Goal: Task Accomplishment & Management: Manage account settings

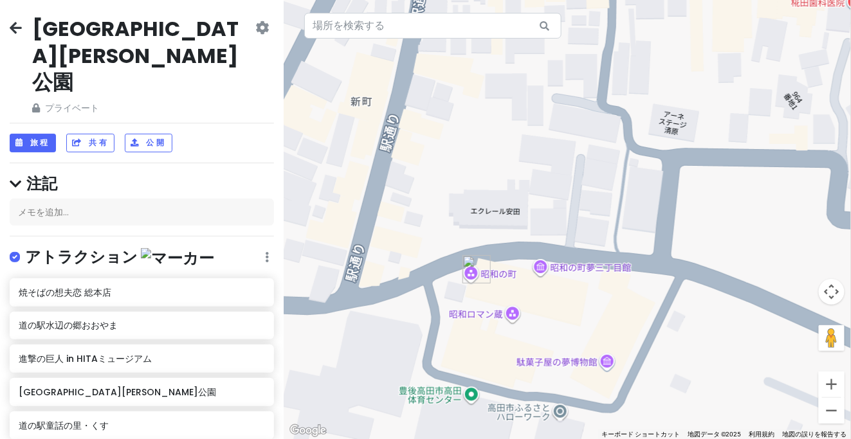
scroll to position [307, 0]
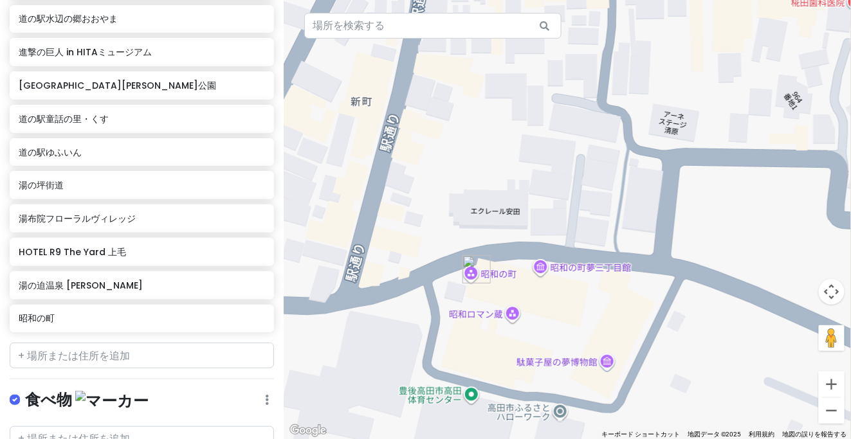
type input "九重“夢”大吊橋"
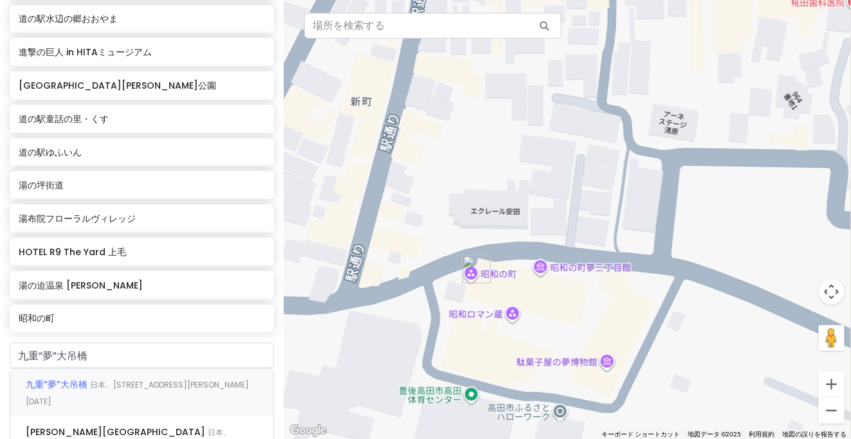
click at [89, 380] on font "日本、[STREET_ADDRESS][PERSON_NAME][DATE]" at bounding box center [137, 394] width 223 height 28
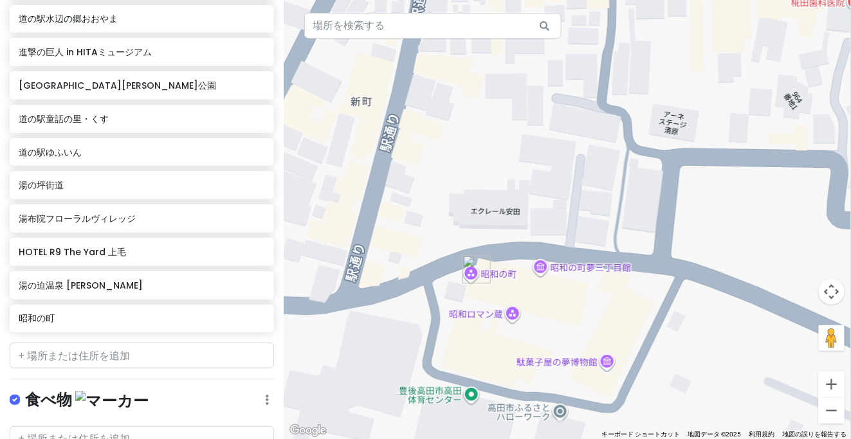
scroll to position [340, 0]
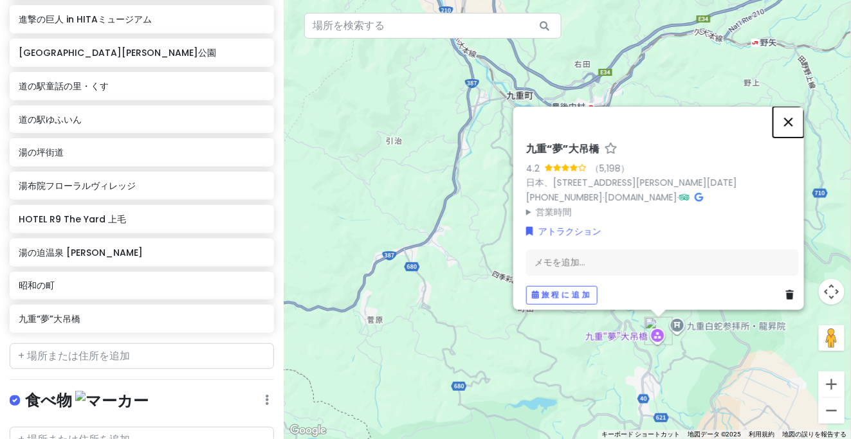
click at [799, 115] on button "閉じる" at bounding box center [788, 121] width 31 height 31
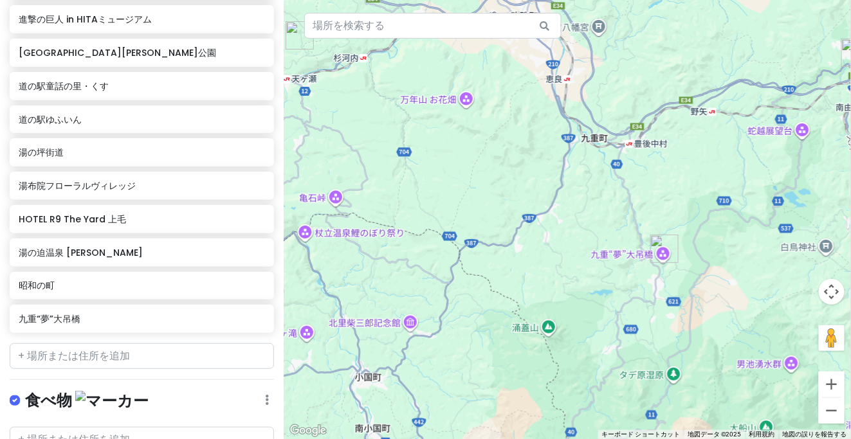
drag, startPoint x: 680, startPoint y: 172, endPoint x: 638, endPoint y: 244, distance: 82.4
click at [638, 244] on div at bounding box center [568, 219] width 568 height 439
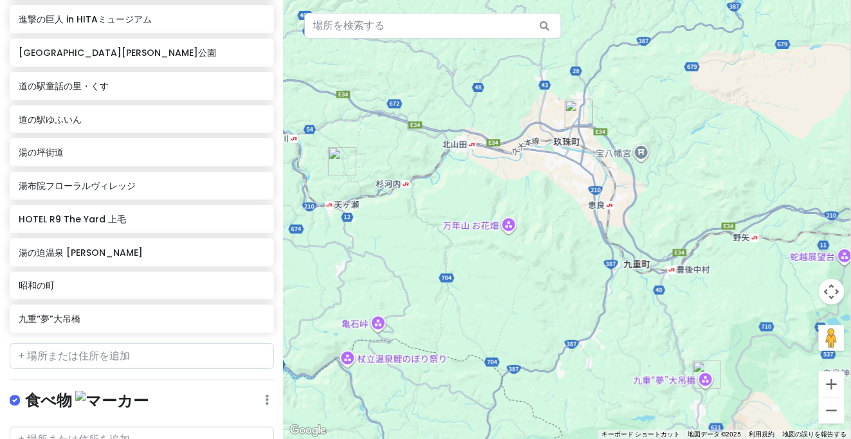
drag, startPoint x: 560, startPoint y: 133, endPoint x: 677, endPoint y: 235, distance: 154.6
click at [677, 235] on div at bounding box center [568, 219] width 568 height 439
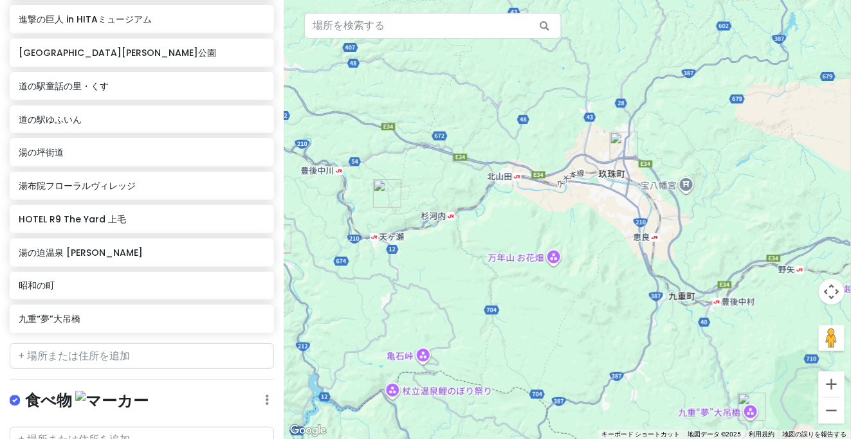
click at [622, 143] on img "道の駅 童話の里·くす" at bounding box center [624, 146] width 28 height 28
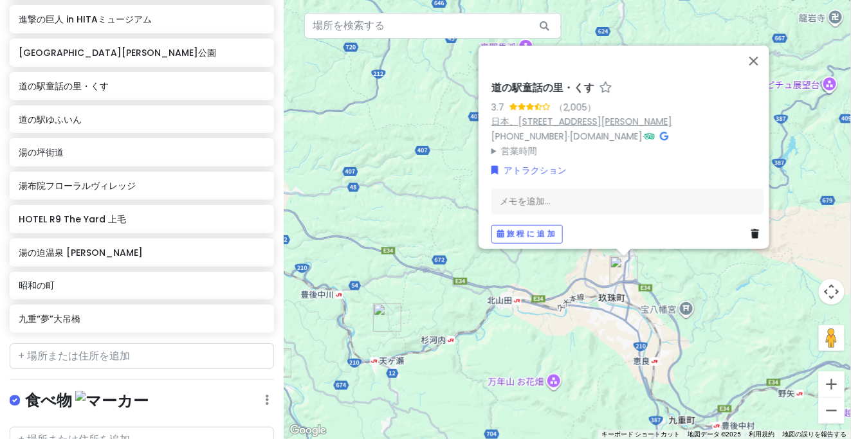
click at [620, 115] on font "日本、[STREET_ADDRESS][PERSON_NAME]" at bounding box center [582, 121] width 181 height 13
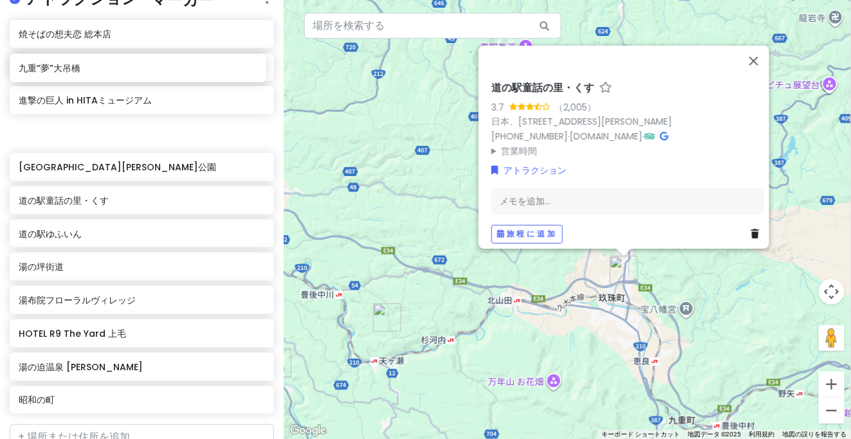
scroll to position [252, 0]
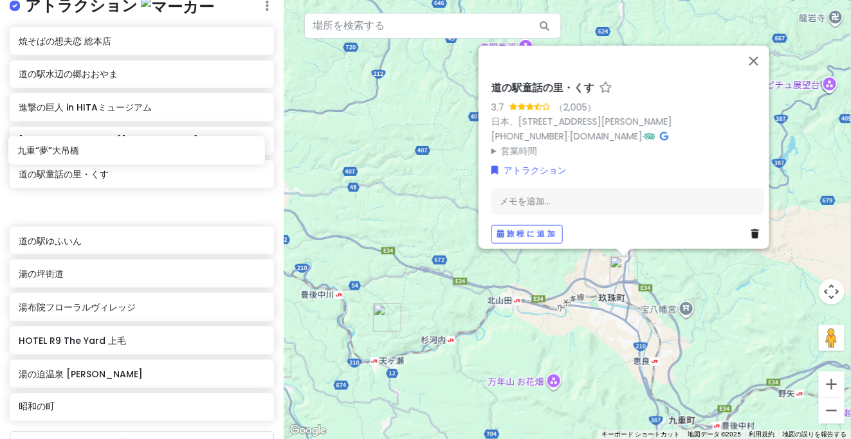
drag, startPoint x: 95, startPoint y: 272, endPoint x: 93, endPoint y: 159, distance: 113.3
click at [93, 159] on div "焼そばの想夫[GEOGRAPHIC_DATA]の駅水辺の郷おおやま 進撃の巨人 in [GEOGRAPHIC_DATA][PERSON_NAME]の駅童話の里…" at bounding box center [142, 227] width 284 height 400
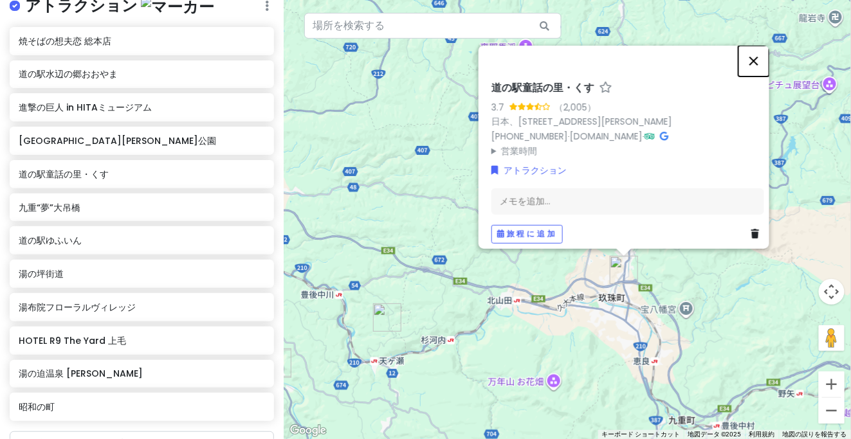
click at [757, 56] on button "閉じる" at bounding box center [754, 60] width 31 height 31
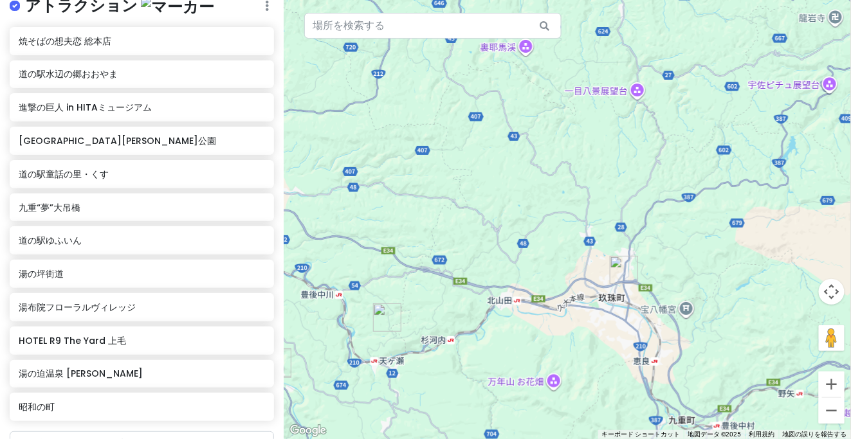
drag, startPoint x: 725, startPoint y: 264, endPoint x: 586, endPoint y: 137, distance: 188.1
click at [576, 136] on div "矢印キーを押して移動します。" at bounding box center [568, 219] width 568 height 439
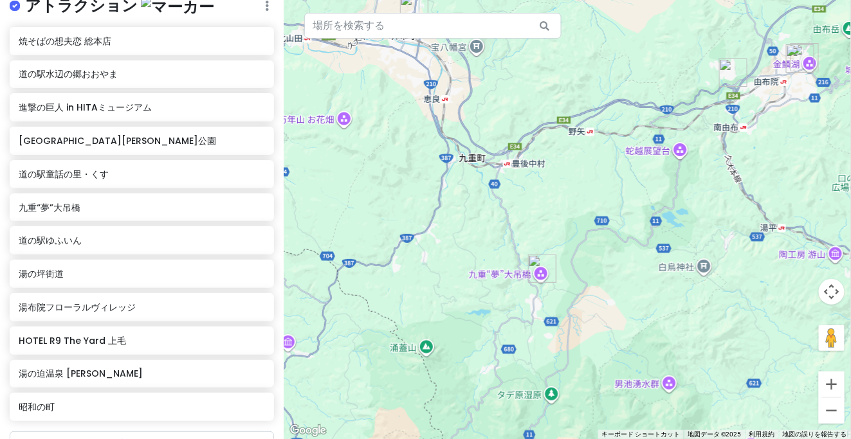
drag, startPoint x: 605, startPoint y: 252, endPoint x: 580, endPoint y: 149, distance: 105.8
click at [582, 143] on div at bounding box center [568, 219] width 568 height 439
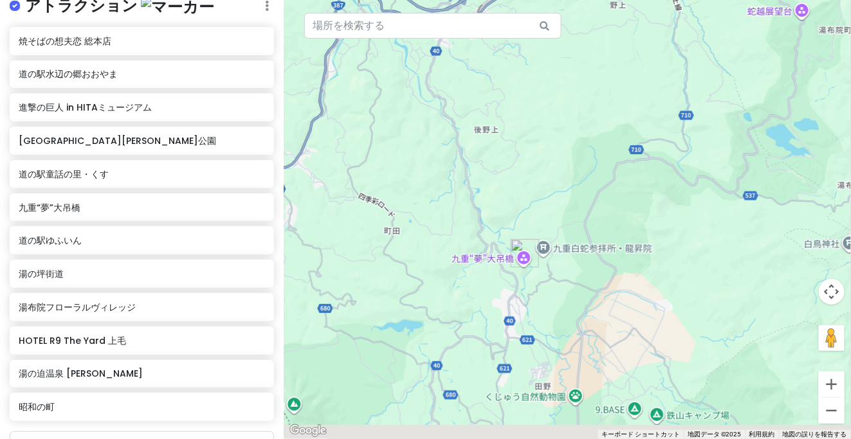
drag, startPoint x: 607, startPoint y: 208, endPoint x: 597, endPoint y: 210, distance: 10.4
click at [608, 207] on div at bounding box center [568, 219] width 568 height 439
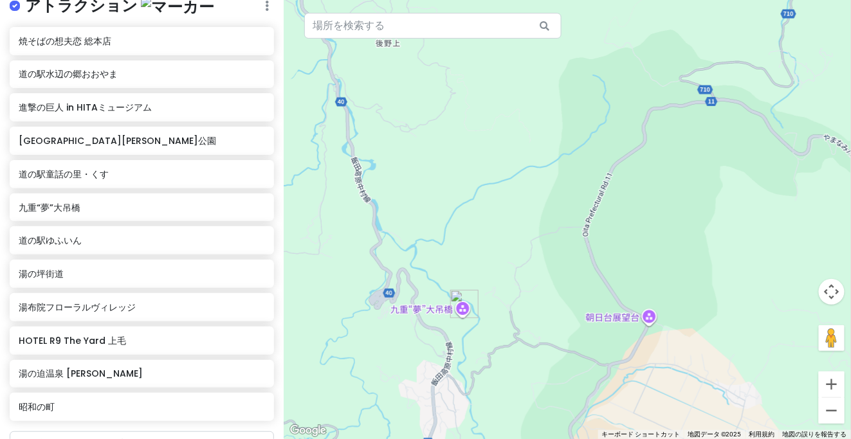
click at [435, 315] on div at bounding box center [568, 219] width 568 height 439
click at [69, 201] on font "九重“夢”大吊橋" at bounding box center [50, 207] width 62 height 13
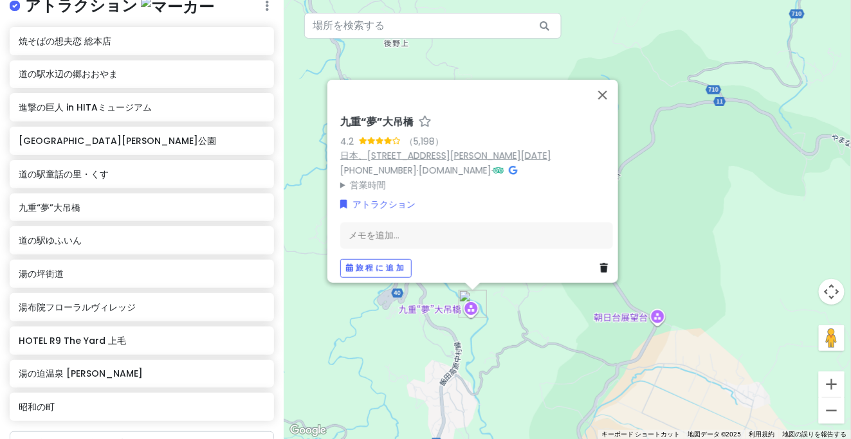
click at [494, 149] on font "日本、[STREET_ADDRESS][PERSON_NAME][DATE]" at bounding box center [445, 155] width 211 height 13
click at [608, 87] on button "閉じる" at bounding box center [602, 94] width 31 height 31
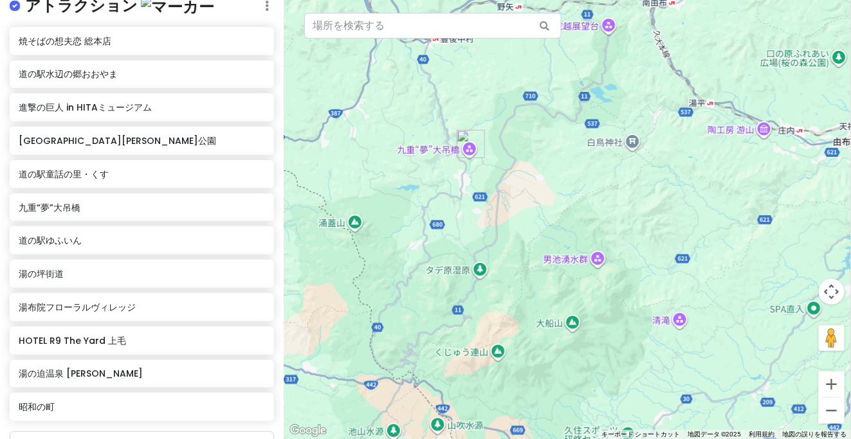
drag, startPoint x: 497, startPoint y: 101, endPoint x: 499, endPoint y: 261, distance: 160.2
click at [499, 261] on div at bounding box center [568, 219] width 568 height 439
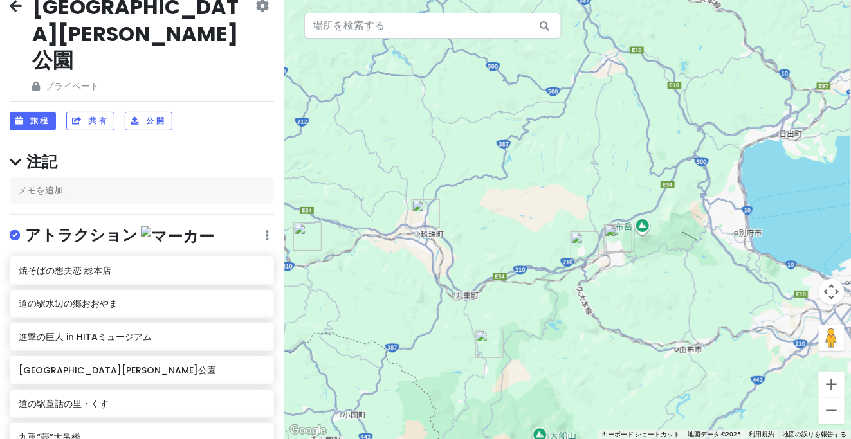
scroll to position [11, 0]
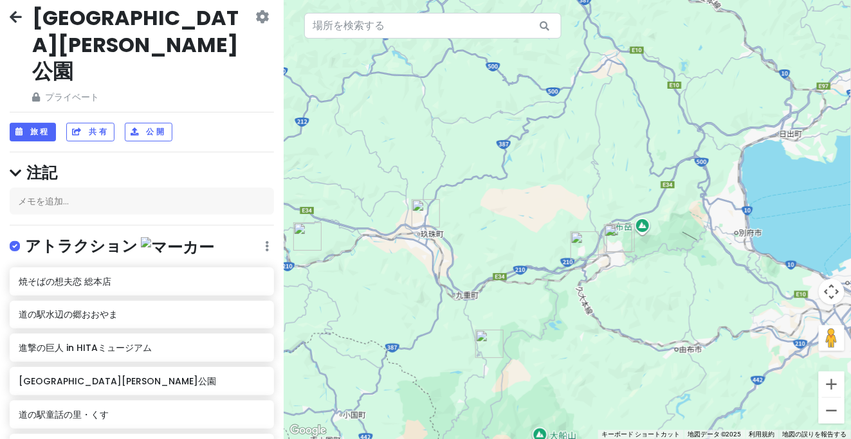
click at [14, 12] on icon at bounding box center [16, 17] width 12 height 10
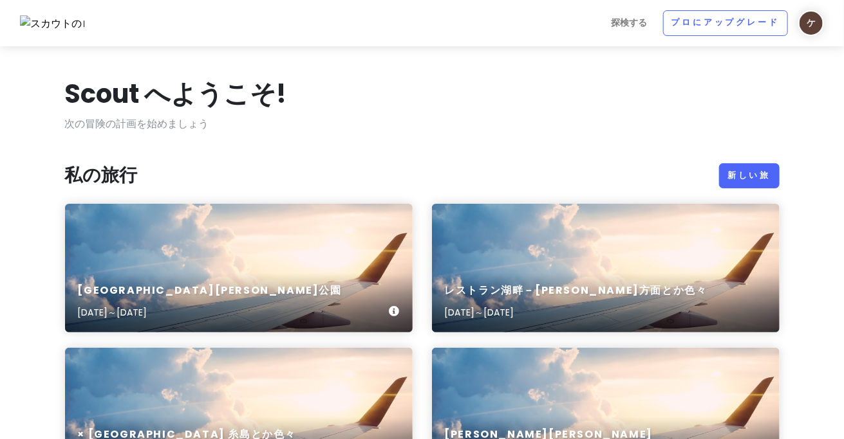
click at [223, 219] on div "[GEOGRAPHIC_DATA][PERSON_NAME][DATE]～[DATE]" at bounding box center [238, 268] width 347 height 129
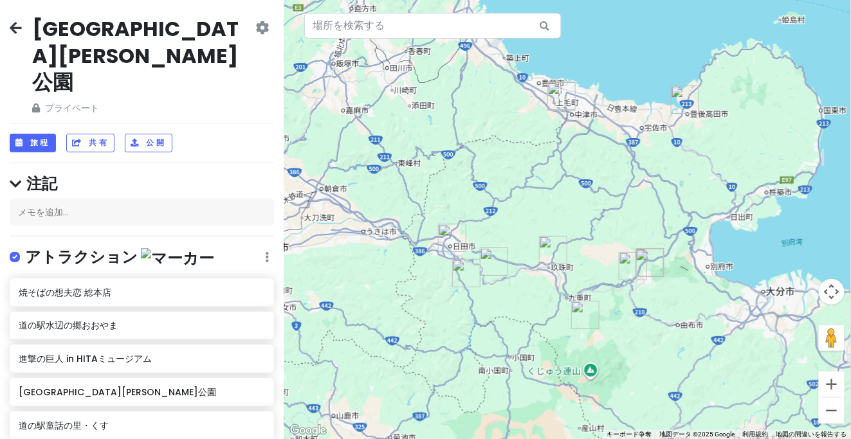
click at [259, 26] on icon at bounding box center [262, 28] width 14 height 10
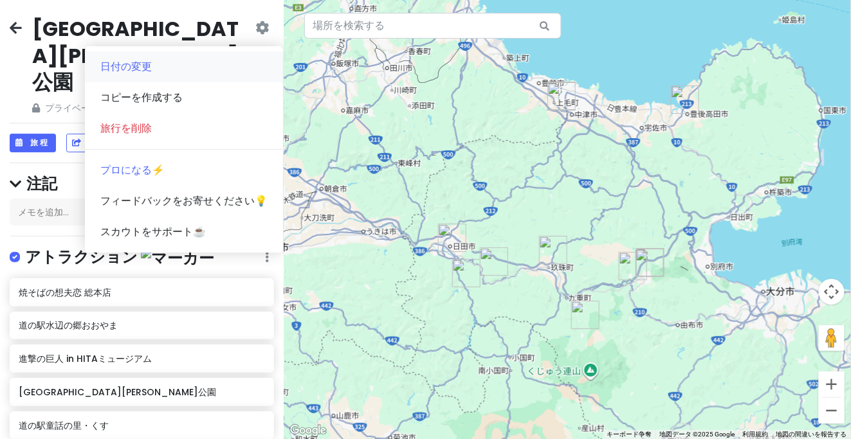
click at [235, 73] on link "日付の変更" at bounding box center [184, 66] width 198 height 31
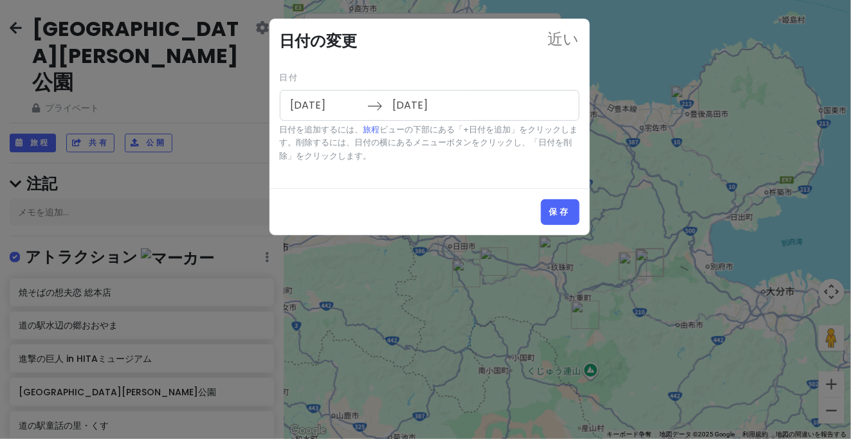
click at [432, 104] on input "[DATE]" at bounding box center [428, 106] width 84 height 30
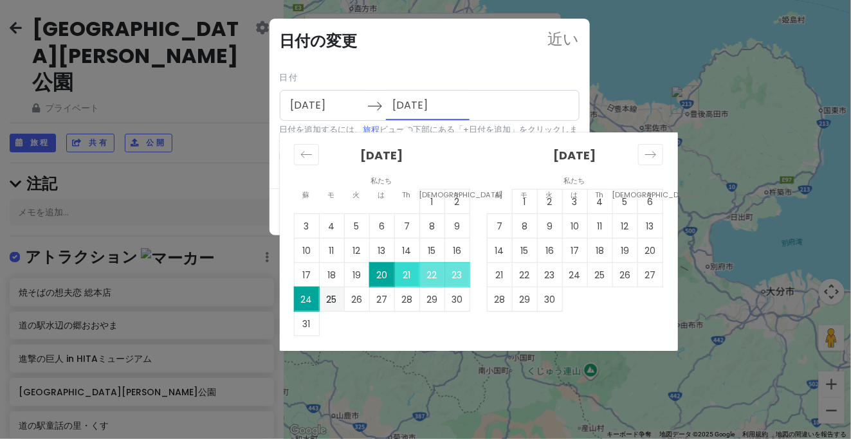
click at [404, 270] on font "21" at bounding box center [407, 275] width 8 height 13
type input "[DATE]"
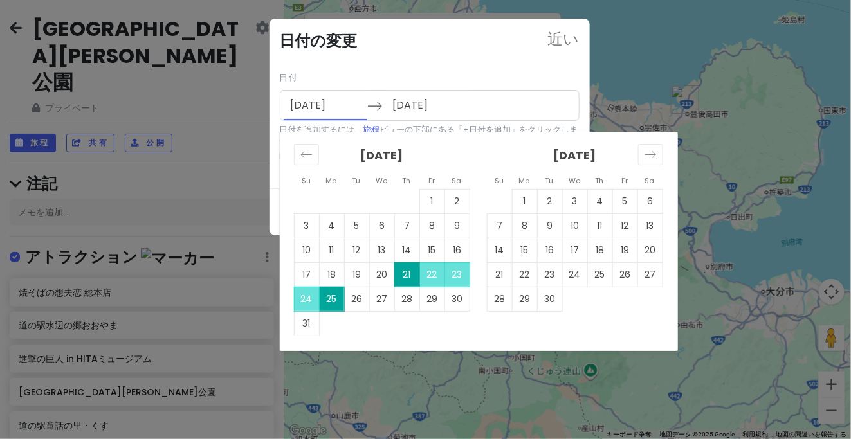
click at [311, 107] on input "[DATE]" at bounding box center [326, 106] width 84 height 30
click at [380, 272] on font "20" at bounding box center [381, 275] width 11 height 13
type input "[DATE]"
click at [317, 111] on input "[DATE]" at bounding box center [326, 106] width 84 height 30
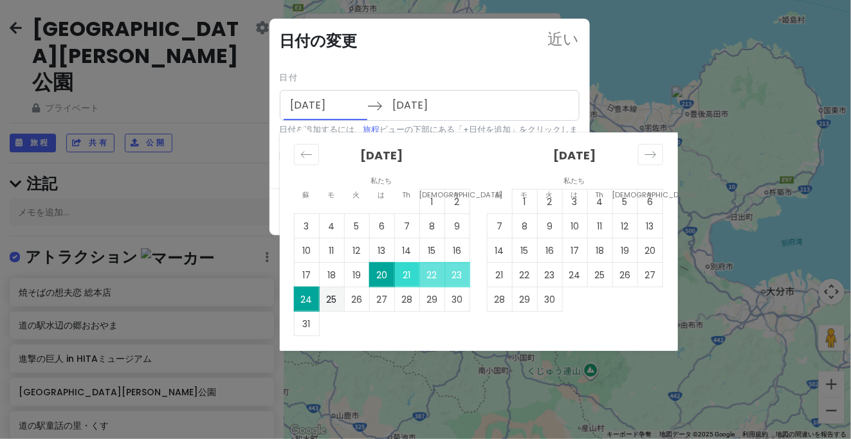
drag, startPoint x: 376, startPoint y: 274, endPoint x: 400, endPoint y: 275, distance: 23.8
click at [400, 275] on tr "17 18 19 20 21 22 23" at bounding box center [382, 275] width 176 height 24
click at [400, 275] on td "21" at bounding box center [406, 275] width 25 height 24
type input "[DATE]"
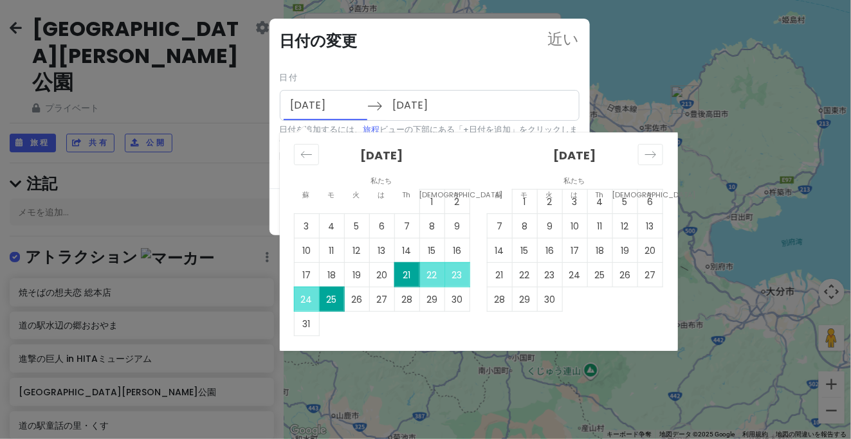
click at [328, 115] on input "[DATE]" at bounding box center [326, 106] width 84 height 30
click at [376, 275] on font "20" at bounding box center [381, 275] width 11 height 13
type input "[DATE]"
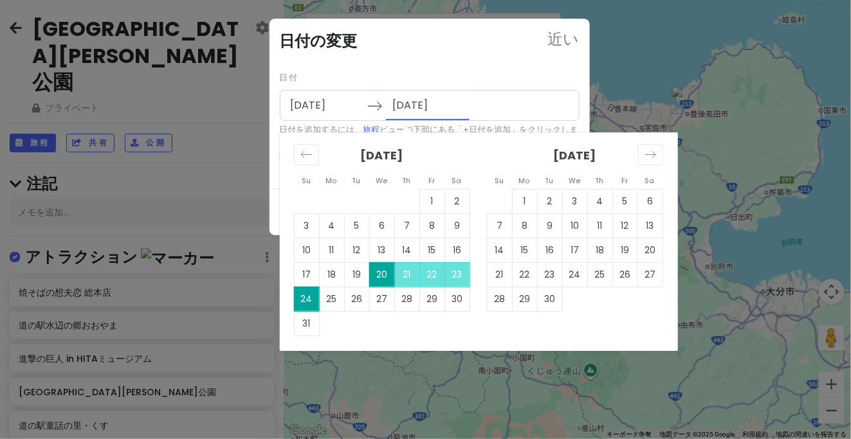
click at [428, 104] on input "[DATE]" at bounding box center [428, 106] width 84 height 30
click at [408, 271] on font "21" at bounding box center [407, 275] width 8 height 13
type input "[DATE]"
click at [409, 111] on input "[DATE]" at bounding box center [428, 106] width 84 height 30
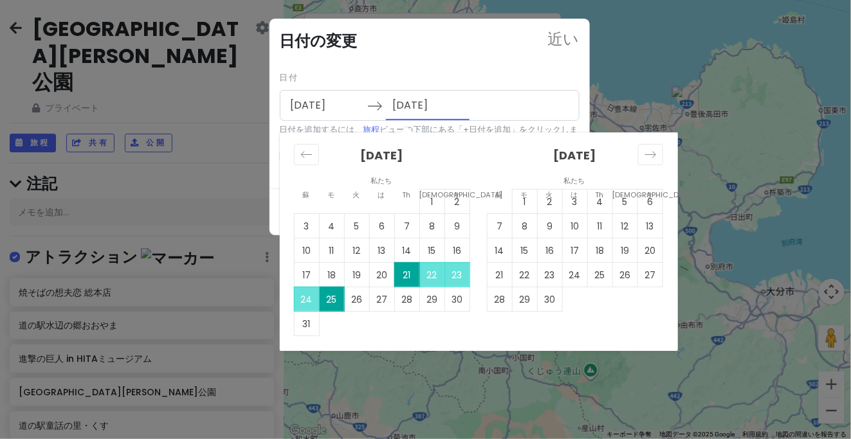
drag, startPoint x: 336, startPoint y: 298, endPoint x: 288, endPoint y: 297, distance: 48.3
click at [288, 297] on div "[DATE] 1 2 3 4 5 6 7 8 9 10 11 12 13 14 15 16 17 18 19 20 21 22 23 24 25 26 27 …" at bounding box center [382, 235] width 193 height 204
click at [382, 272] on font "20" at bounding box center [381, 275] width 11 height 13
type input "[DATE]"
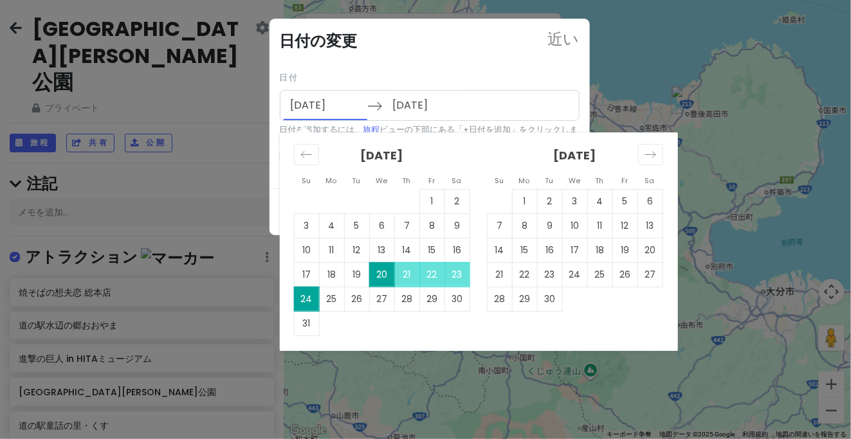
click at [344, 104] on input "[DATE]" at bounding box center [326, 106] width 84 height 30
click at [407, 277] on font "21" at bounding box center [407, 275] width 8 height 13
type input "[DATE]"
click at [331, 105] on input "[DATE]" at bounding box center [326, 106] width 84 height 30
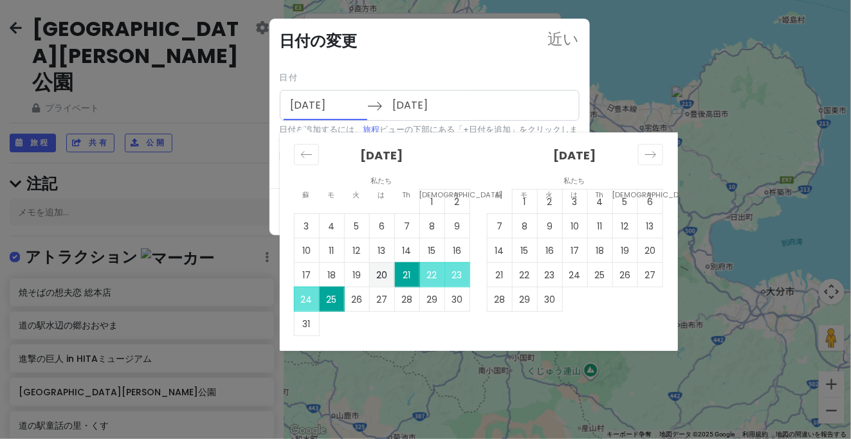
click at [381, 273] on font "20" at bounding box center [381, 275] width 11 height 13
type input "[DATE]"
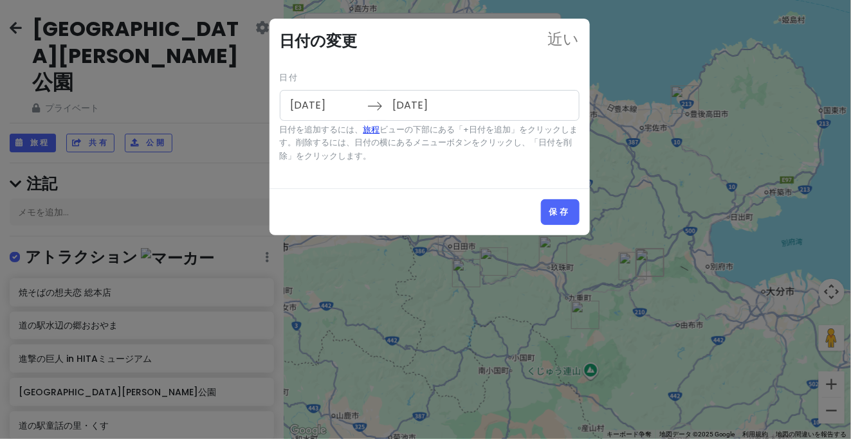
click at [366, 127] on font "旅程" at bounding box center [372, 129] width 17 height 11
click at [369, 129] on font "旅程" at bounding box center [372, 129] width 17 height 11
click at [348, 107] on input "[DATE]" at bounding box center [326, 106] width 84 height 30
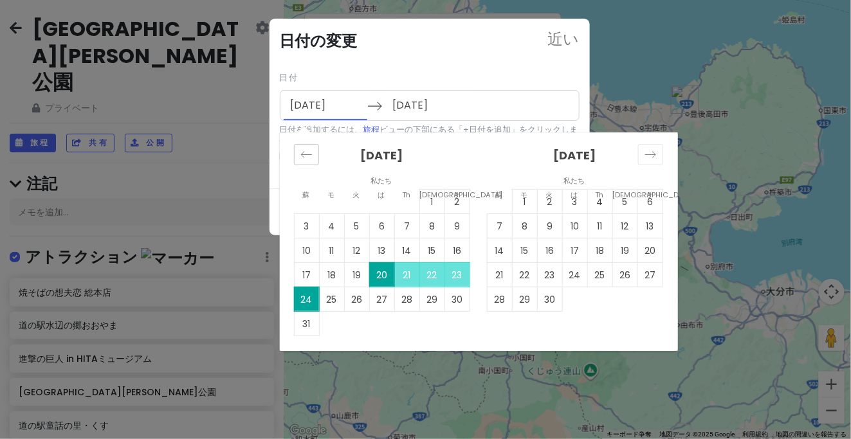
click at [300, 160] on div "前の月に切り替えるには、前に戻ります。" at bounding box center [306, 154] width 25 height 21
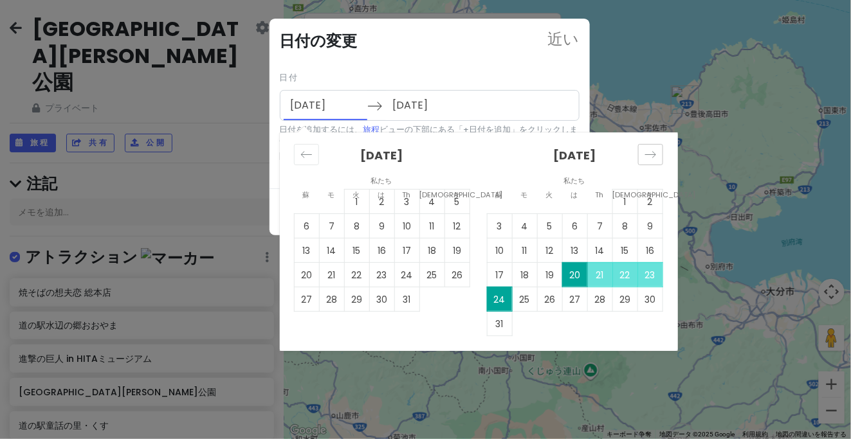
click at [660, 150] on div "次の月に切り替えるには、先に進みます。" at bounding box center [650, 154] width 25 height 21
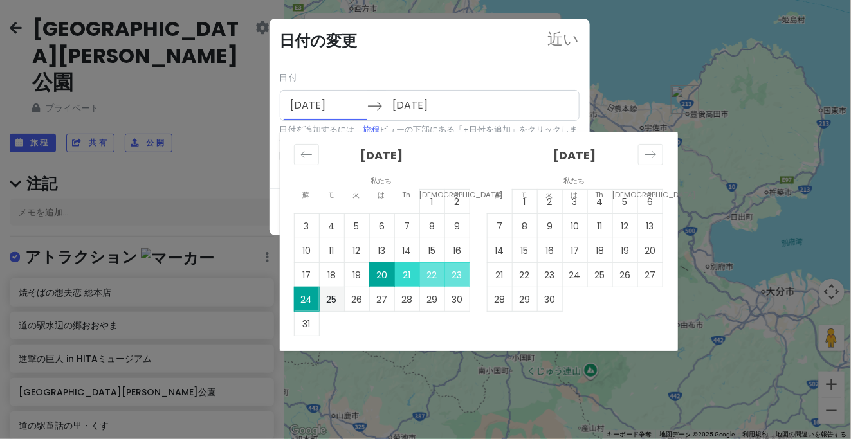
drag, startPoint x: 382, startPoint y: 272, endPoint x: 402, endPoint y: 271, distance: 20.6
click at [402, 271] on tr "17 18 19 20 21 22 23" at bounding box center [382, 275] width 176 height 24
click at [400, 271] on td "21" at bounding box center [406, 275] width 25 height 24
type input "[DATE]"
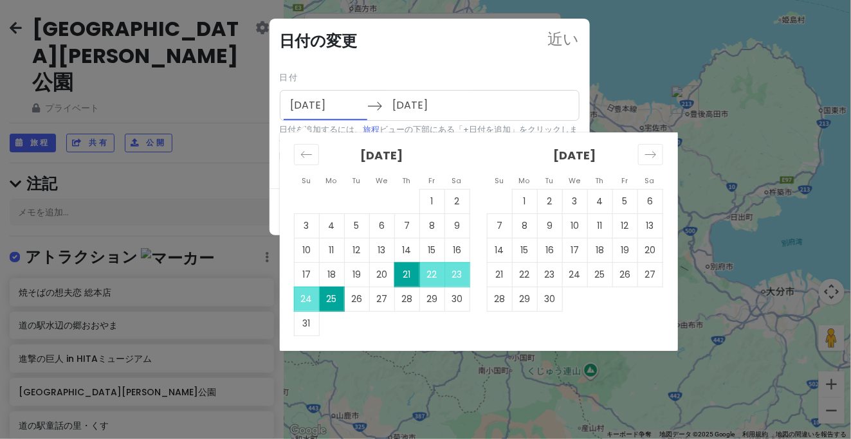
click at [325, 105] on input "[DATE]" at bounding box center [326, 106] width 84 height 30
click at [384, 277] on font "20" at bounding box center [381, 275] width 11 height 13
type input "[DATE]"
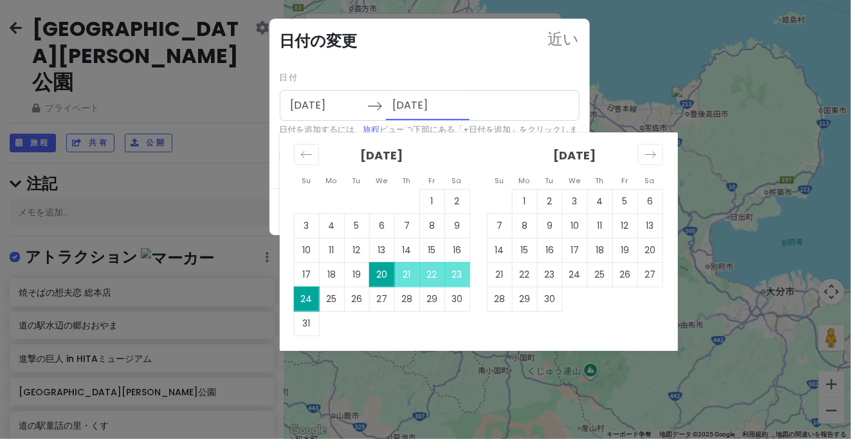
click at [407, 102] on input "[DATE]" at bounding box center [428, 106] width 84 height 30
click at [301, 298] on td "24" at bounding box center [306, 299] width 25 height 24
type input "[DATE]"
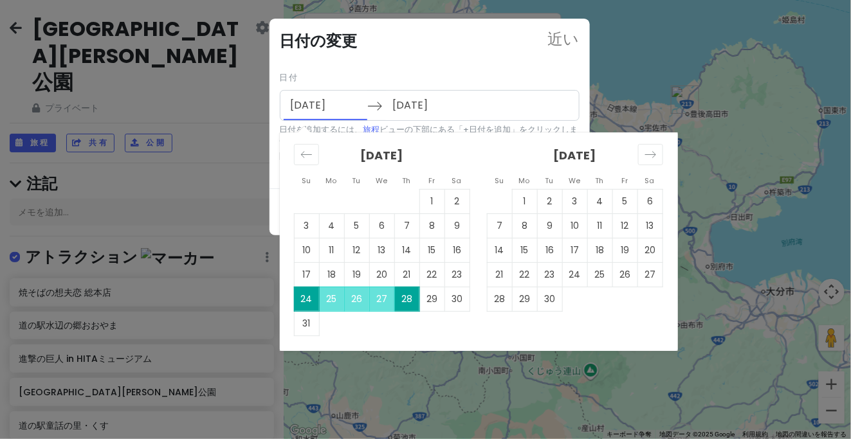
click at [332, 110] on input "[DATE]" at bounding box center [326, 106] width 84 height 30
click at [386, 272] on font "20" at bounding box center [381, 275] width 11 height 13
type input "[DATE]"
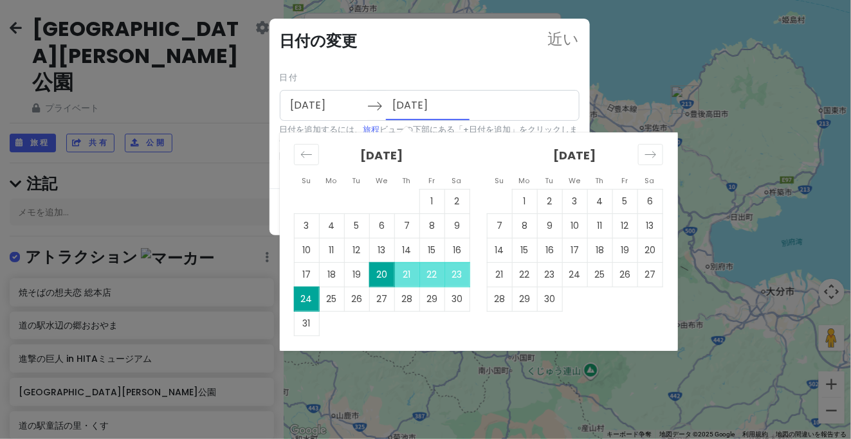
click at [395, 105] on input "[DATE]" at bounding box center [428, 106] width 84 height 30
click at [373, 104] on icon at bounding box center [374, 105] width 15 height 15
click at [376, 111] on icon at bounding box center [374, 105] width 15 height 15
click at [373, 106] on icon at bounding box center [374, 105] width 15 height 15
drag, startPoint x: 389, startPoint y: 139, endPoint x: 387, endPoint y: 179, distance: 39.9
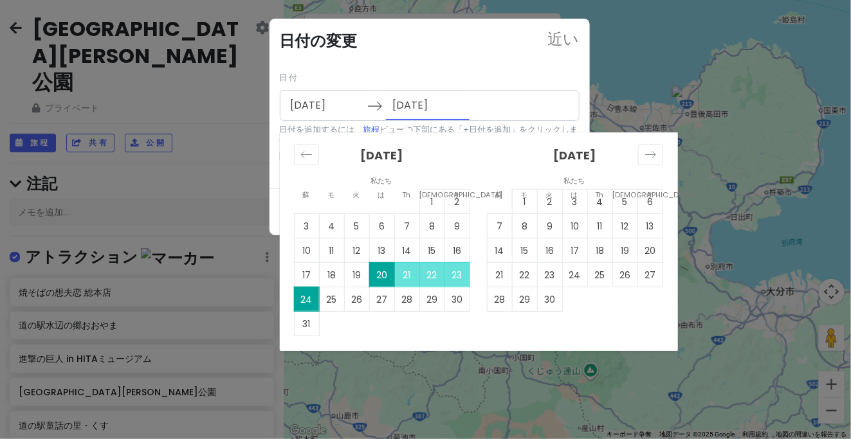
click at [387, 179] on div "蘇 モ 火 私たちは Th [DEMOGRAPHIC_DATA] サ 蘇 モ 火 私たちは Th [DEMOGRAPHIC_DATA] サ [DATE] 1 …" at bounding box center [479, 242] width 398 height 219
click at [400, 276] on td "21" at bounding box center [406, 275] width 25 height 24
type input "[DATE]"
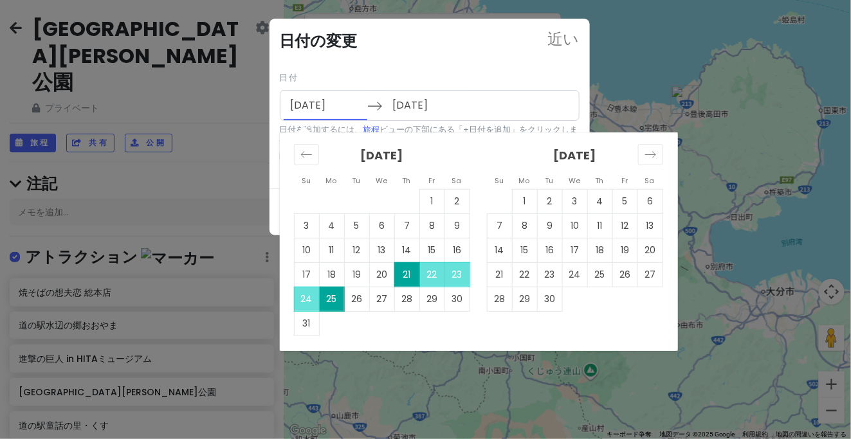
click at [338, 106] on input "[DATE]" at bounding box center [326, 106] width 84 height 30
click at [381, 274] on font "20" at bounding box center [381, 275] width 11 height 13
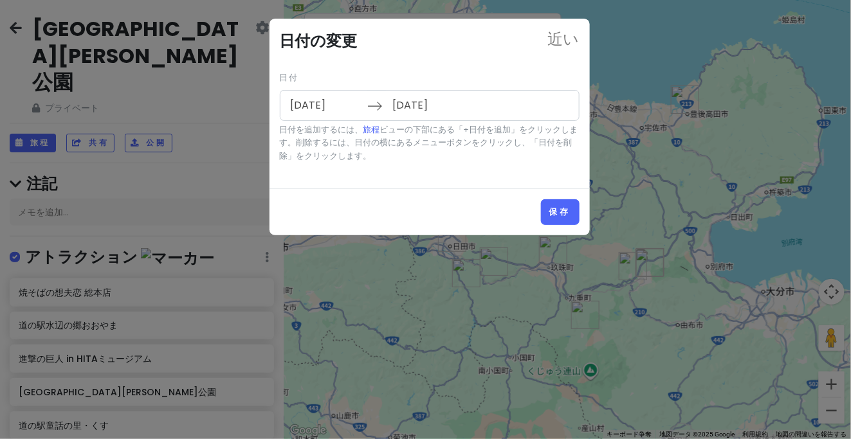
type input "[DATE]"
click at [555, 200] on button "保存" at bounding box center [560, 212] width 39 height 26
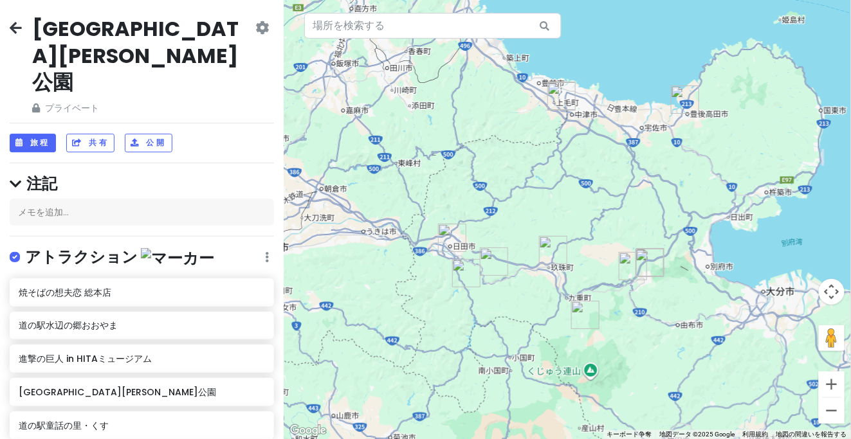
click at [255, 23] on icon at bounding box center [262, 28] width 14 height 10
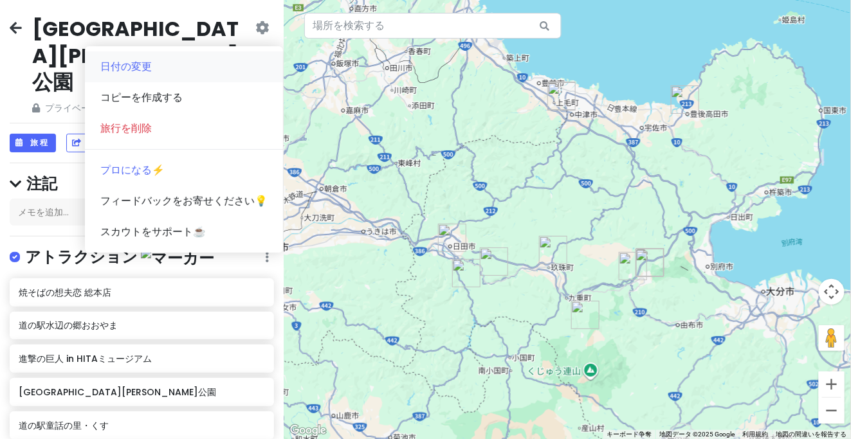
click at [178, 57] on link "日付の変更" at bounding box center [184, 66] width 198 height 31
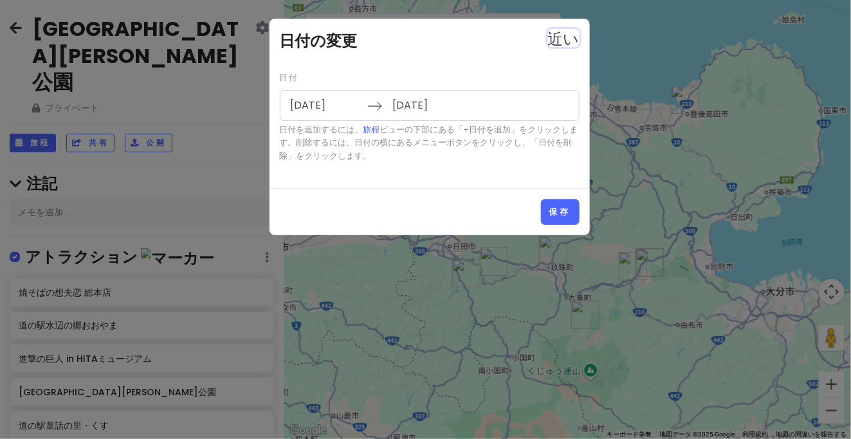
click at [571, 44] on font "近い" at bounding box center [564, 36] width 32 height 15
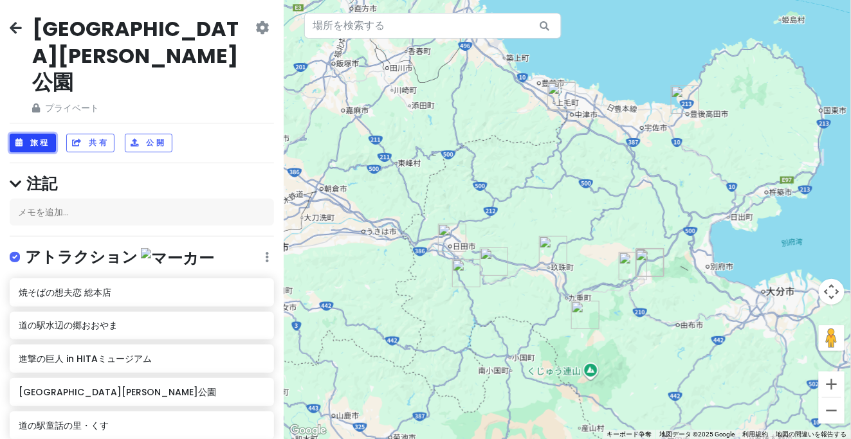
click at [47, 138] on font "旅程" at bounding box center [40, 143] width 20 height 11
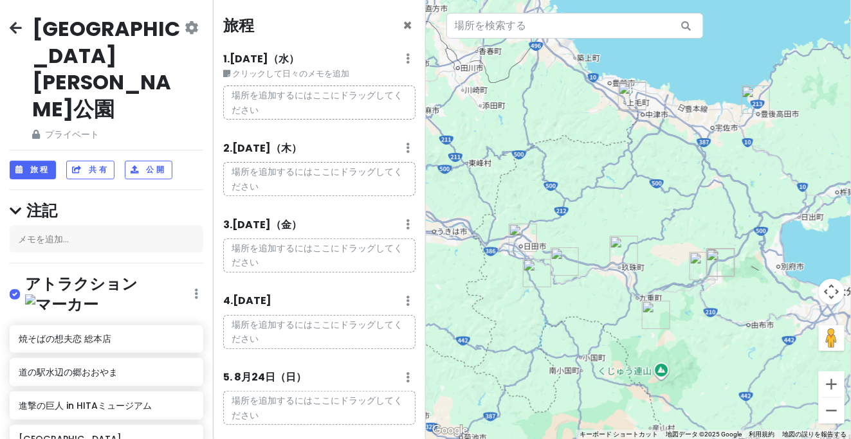
click at [403, 377] on div "5. [DATE] 日々のメモを追加する 日を削除" at bounding box center [319, 381] width 192 height 22
click at [407, 64] on icon at bounding box center [409, 58] width 4 height 10
drag, startPoint x: 375, startPoint y: 360, endPoint x: 384, endPoint y: 343, distance: 19.0
click at [375, 359] on link "日を削除" at bounding box center [355, 350] width 134 height 31
click at [407, 64] on icon at bounding box center [409, 58] width 4 height 10
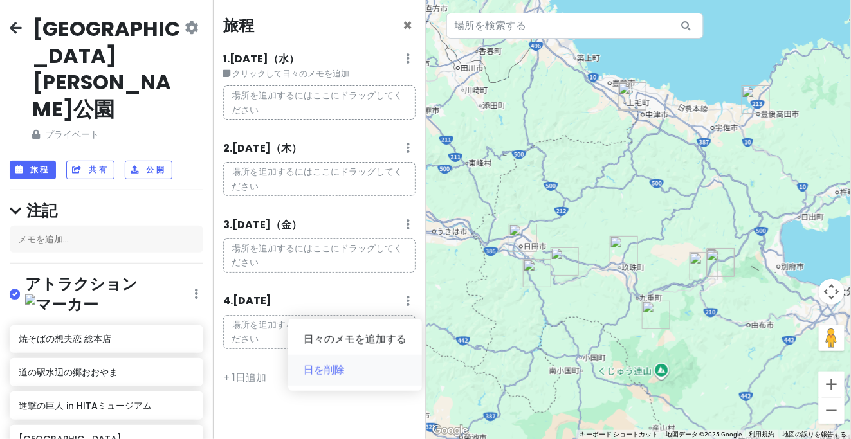
click at [378, 364] on link "日を削除" at bounding box center [355, 370] width 134 height 31
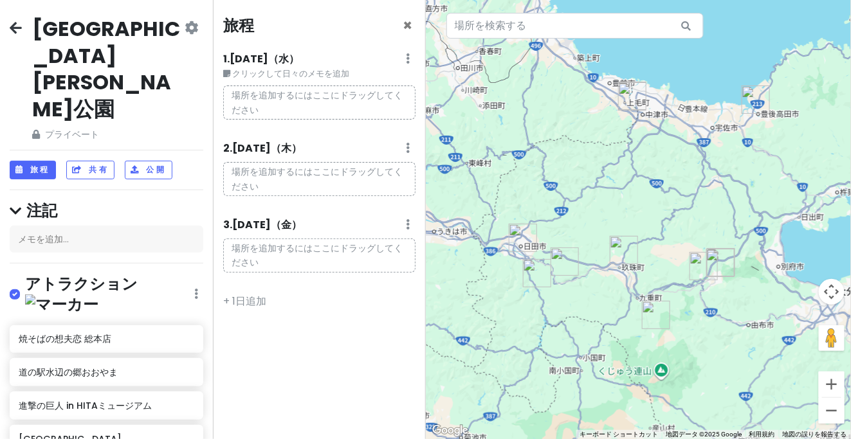
click at [403, 227] on div "3. [DATE] 日々のメモを追加する 日を削除" at bounding box center [319, 228] width 192 height 22
click at [404, 225] on div "3. [DATE] 日々のメモを追加する 日を削除" at bounding box center [319, 228] width 192 height 22
click at [407, 64] on icon at bounding box center [409, 58] width 4 height 10
click at [350, 293] on link "日を削除" at bounding box center [355, 294] width 134 height 31
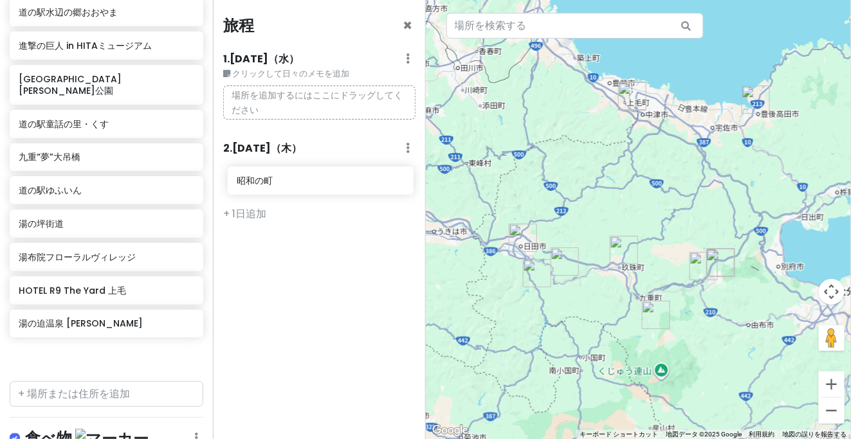
drag, startPoint x: 53, startPoint y: 280, endPoint x: 271, endPoint y: 193, distance: 234.8
click at [271, 193] on div "[GEOGRAPHIC_DATA][PERSON_NAME] 日付の変更 コピーを作成する 旅行を削除 プロになる⚡️ フィードバックをお寄せください💡 スカ…" at bounding box center [425, 219] width 851 height 439
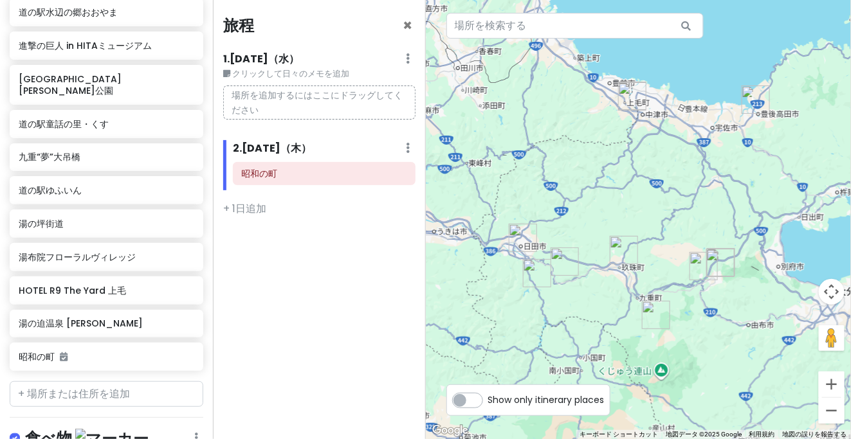
scroll to position [326, 0]
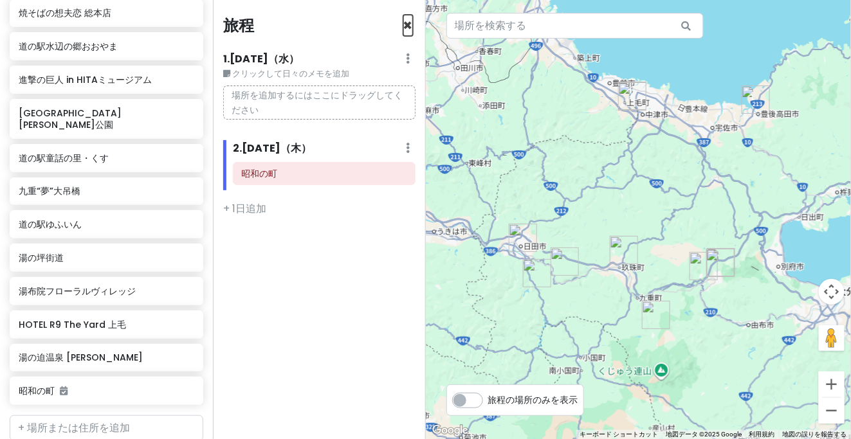
click at [404, 26] on font "×" at bounding box center [408, 25] width 10 height 21
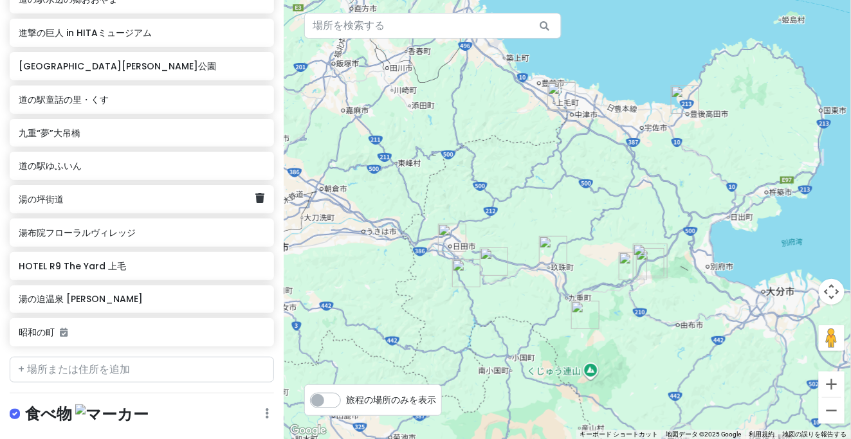
scroll to position [0, 0]
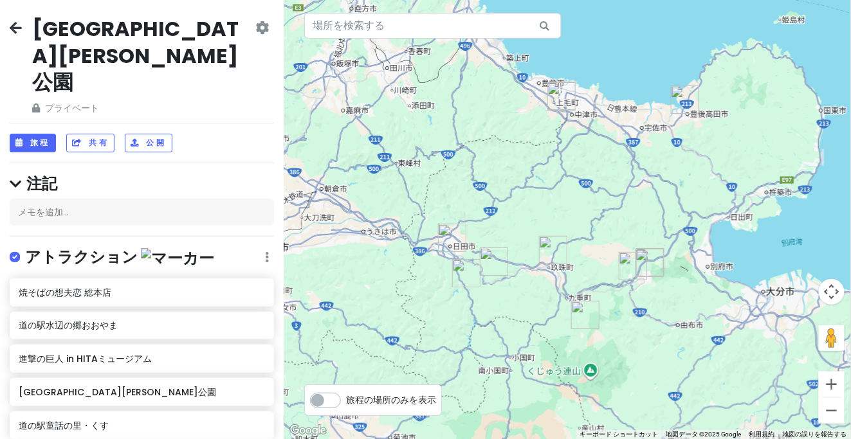
click at [145, 25] on font "[GEOGRAPHIC_DATA][PERSON_NAME]公園" at bounding box center [135, 55] width 207 height 82
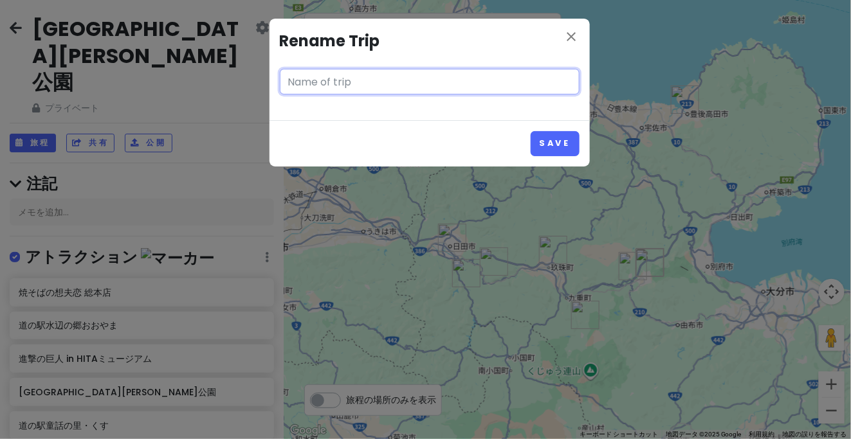
type input "[GEOGRAPHIC_DATA][PERSON_NAME]公園"
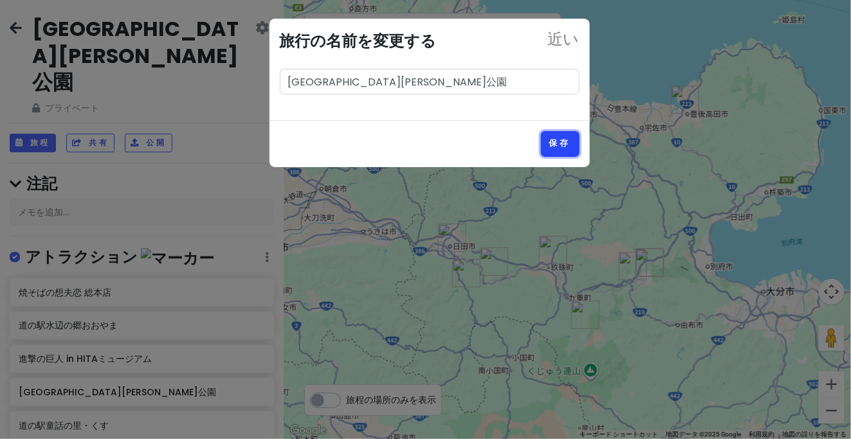
click at [559, 150] on button "保存" at bounding box center [560, 144] width 39 height 26
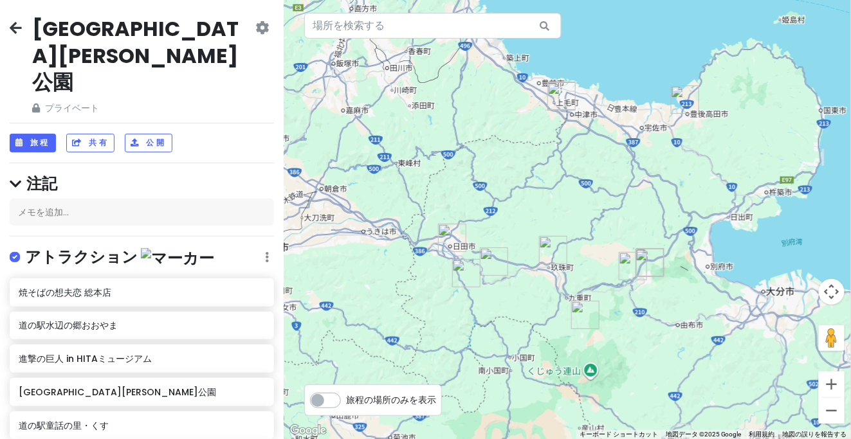
click at [257, 33] on icon at bounding box center [262, 28] width 14 height 10
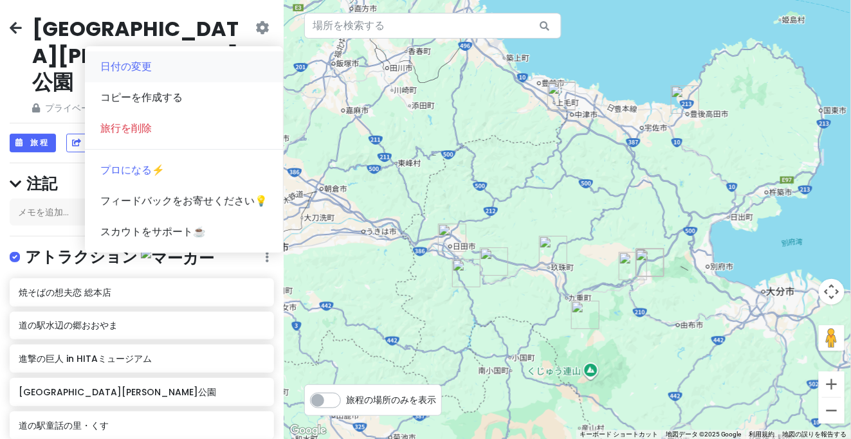
click at [196, 65] on link "日付の変更" at bounding box center [184, 66] width 198 height 31
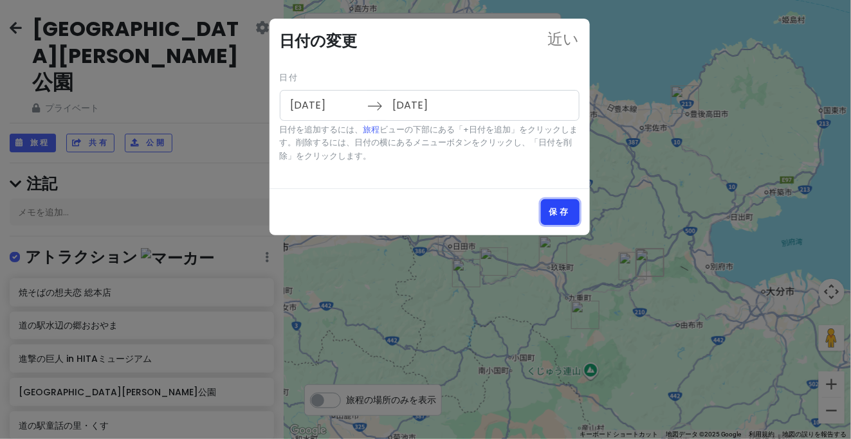
click at [562, 214] on font "保存" at bounding box center [561, 212] width 22 height 11
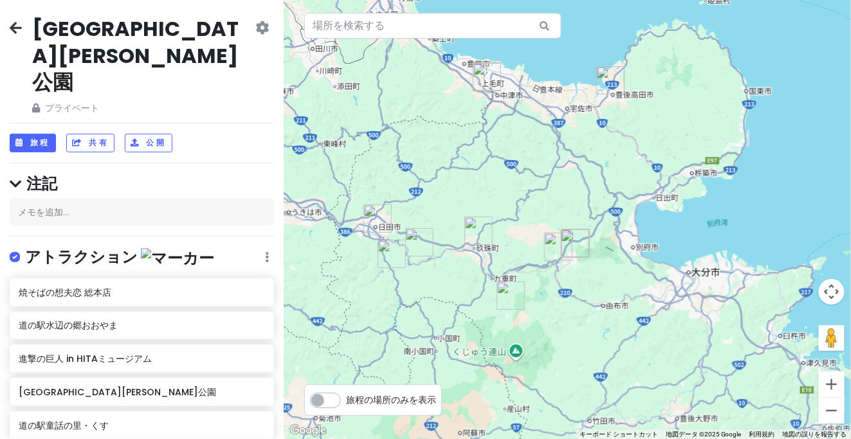
drag, startPoint x: 554, startPoint y: 187, endPoint x: 477, endPoint y: 167, distance: 79.1
click at [477, 167] on div at bounding box center [568, 219] width 568 height 439
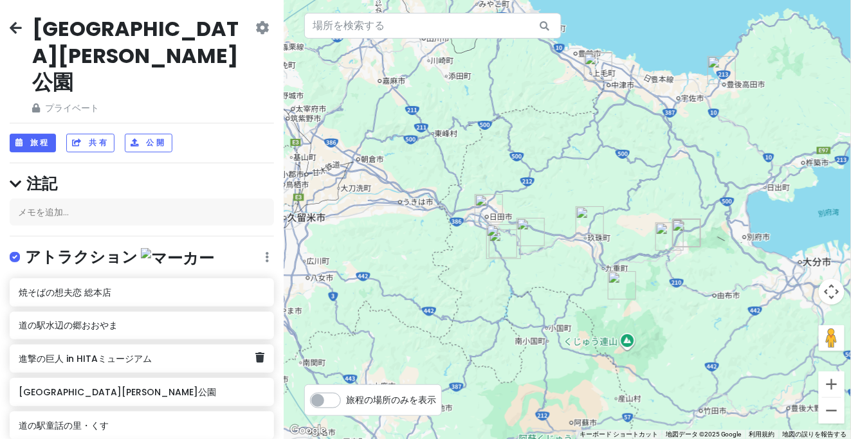
click at [100, 350] on div "進撃の巨人 in HITAミュージアム" at bounding box center [137, 359] width 237 height 18
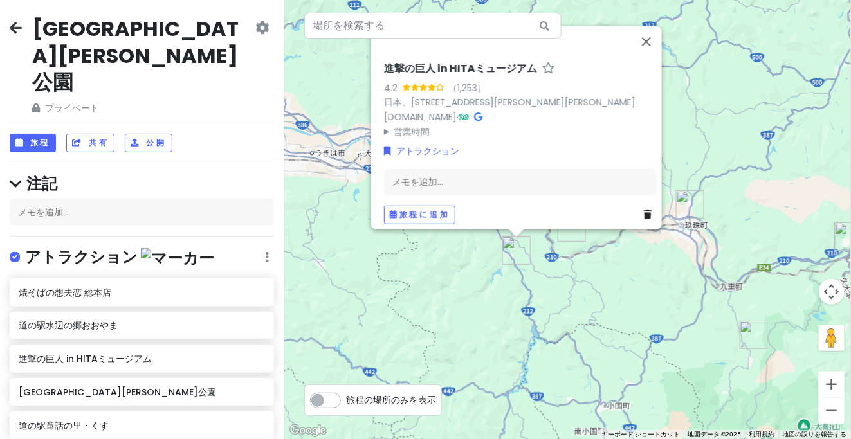
drag, startPoint x: 569, startPoint y: 276, endPoint x: 529, endPoint y: 317, distance: 57.3
click at [528, 322] on div "進撃の巨人 in [GEOGRAPHIC_DATA] 4.2 （1,253） 日本、[STREET_ADDRESS][PERSON_NAME][PERSON_…" at bounding box center [568, 219] width 568 height 439
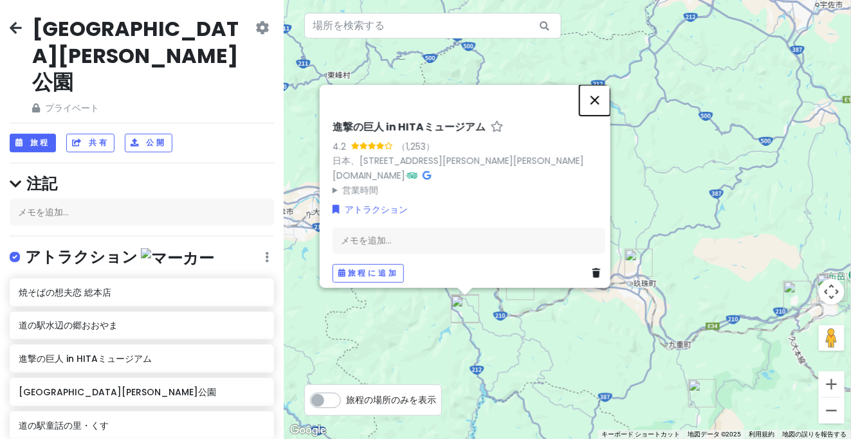
click at [607, 94] on button "閉じる" at bounding box center [595, 99] width 31 height 31
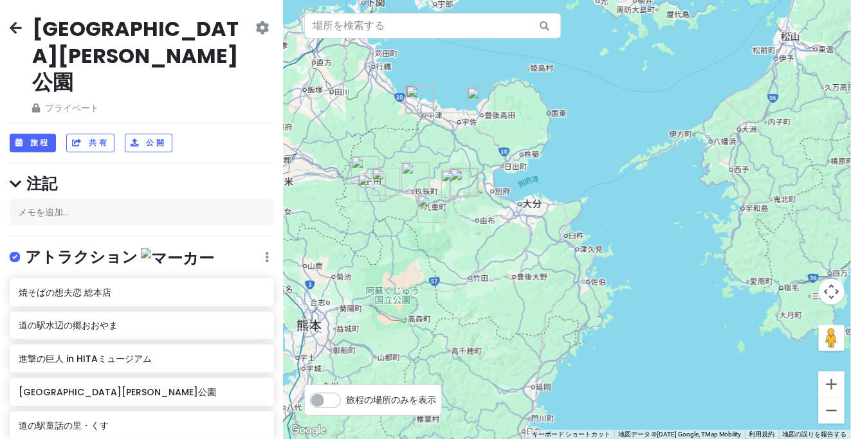
drag, startPoint x: 319, startPoint y: 133, endPoint x: 369, endPoint y: 169, distance: 61.8
click at [412, 200] on div at bounding box center [568, 219] width 568 height 439
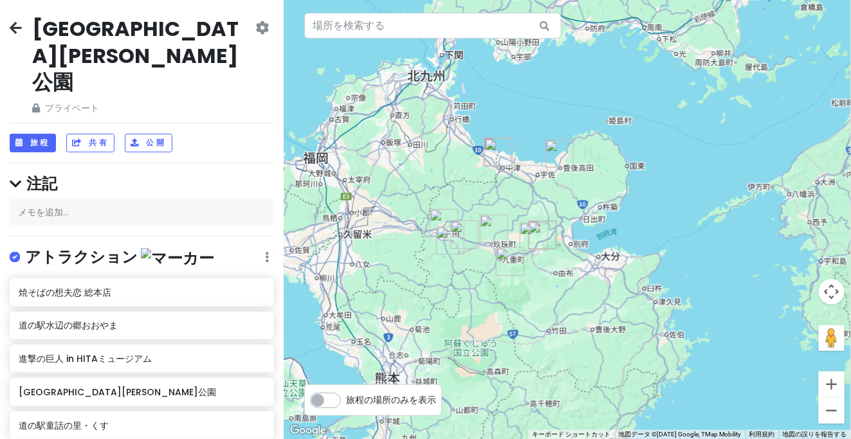
drag, startPoint x: 518, startPoint y: 115, endPoint x: 667, endPoint y: 109, distance: 149.4
click at [665, 108] on div at bounding box center [568, 219] width 568 height 439
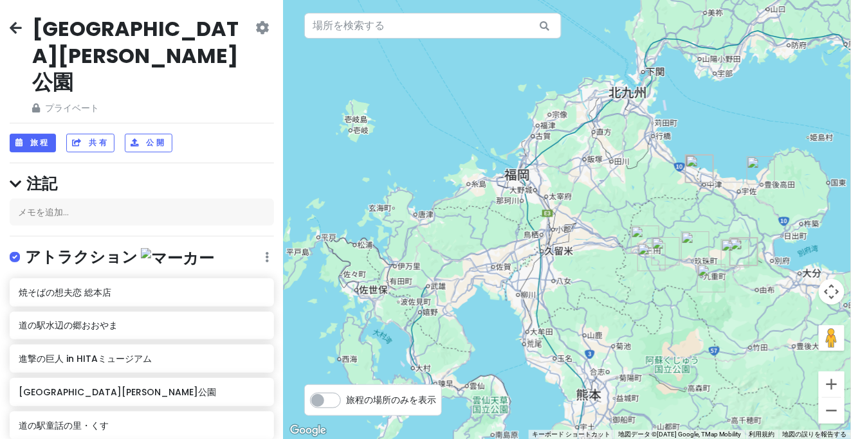
drag, startPoint x: 773, startPoint y: 159, endPoint x: 613, endPoint y: 194, distance: 163.9
click at [613, 194] on div at bounding box center [568, 219] width 568 height 439
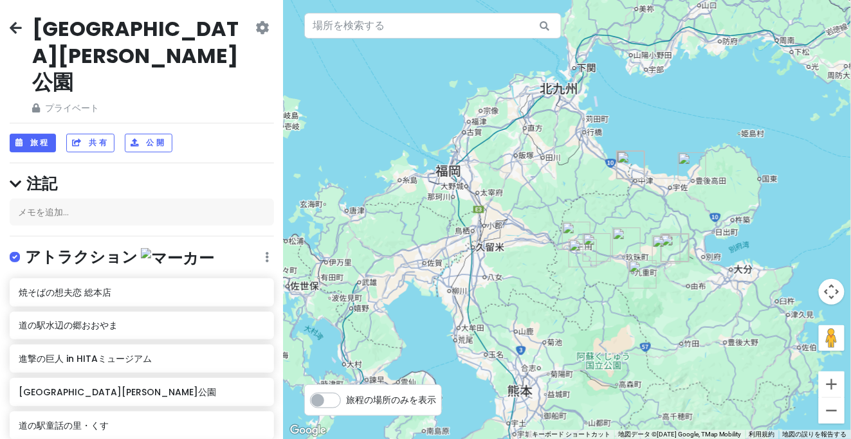
drag, startPoint x: 616, startPoint y: 200, endPoint x: 585, endPoint y: 198, distance: 31.6
click at [585, 198] on div at bounding box center [568, 219] width 568 height 439
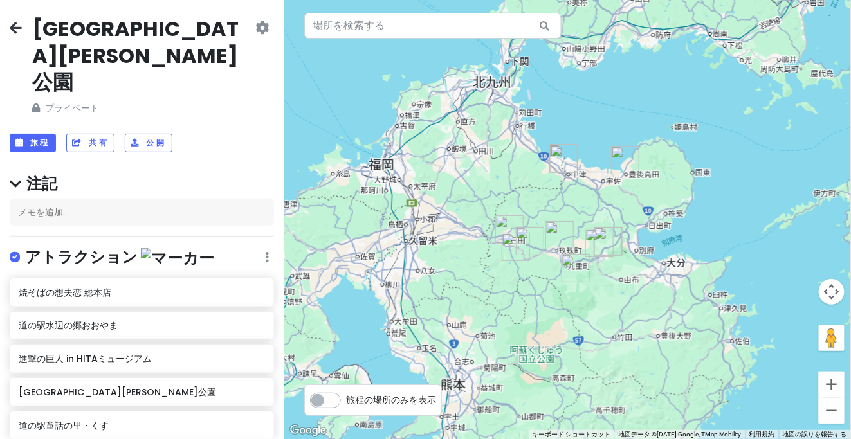
scroll to position [447, 0]
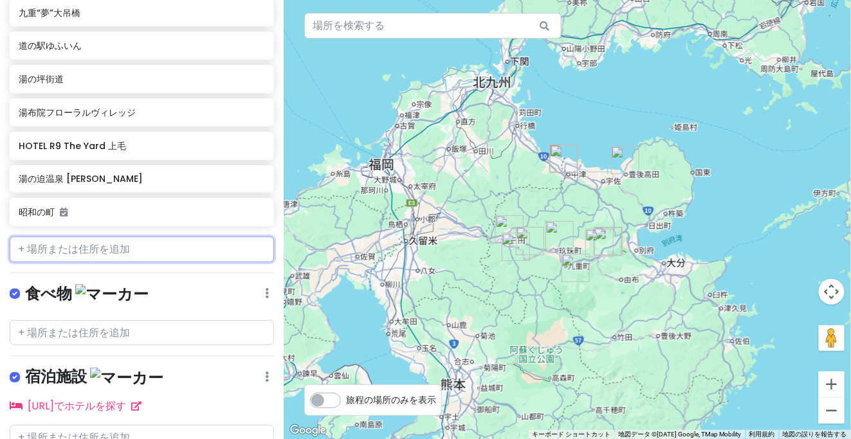
click at [87, 237] on input "text" at bounding box center [142, 250] width 264 height 26
paste input "金鱗湖"
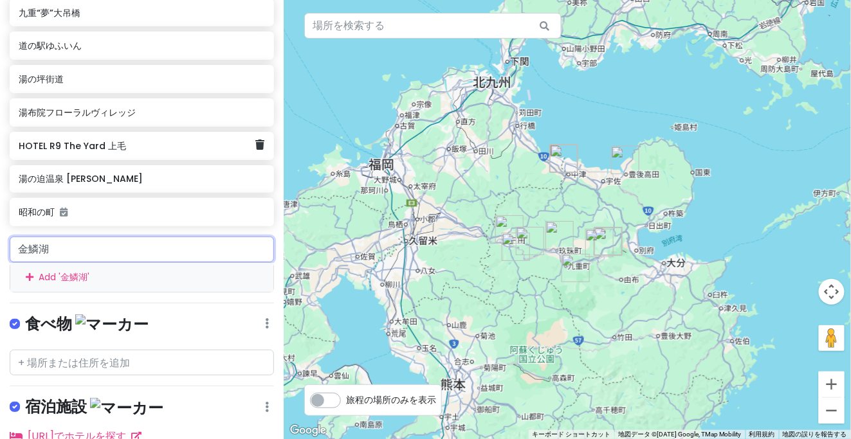
type input "金鱗湖"
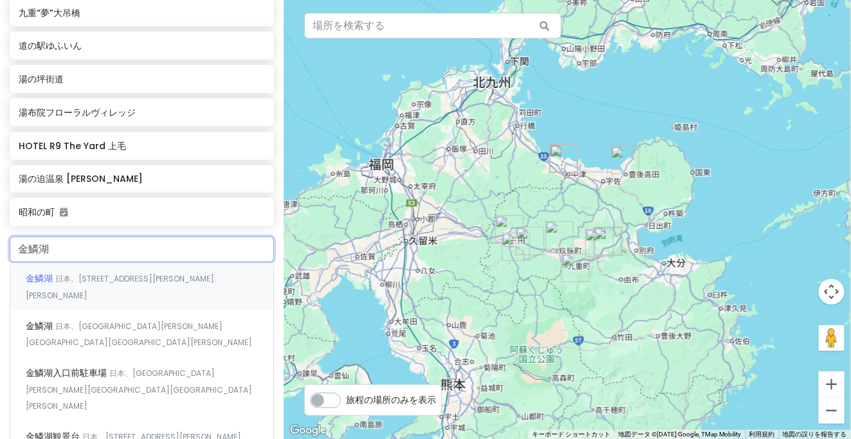
click at [48, 272] on font "金鱗湖" at bounding box center [39, 278] width 27 height 13
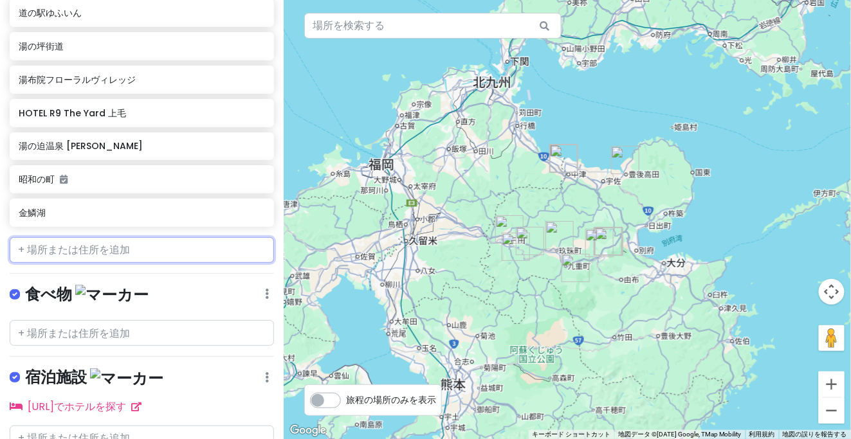
scroll to position [360, 0]
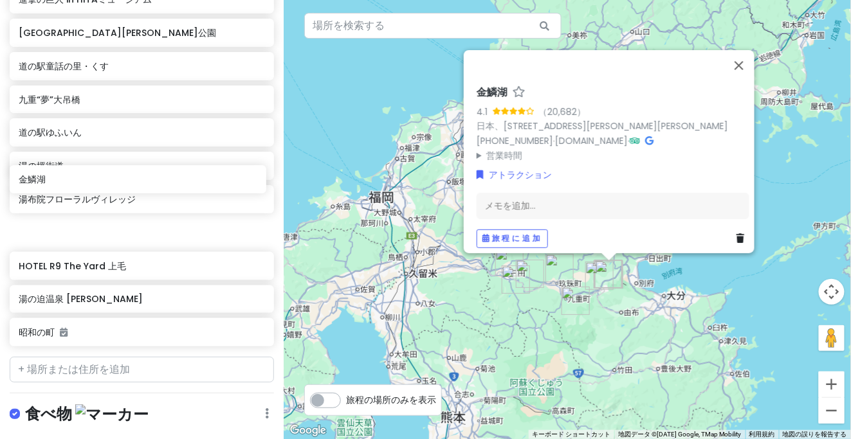
drag, startPoint x: 69, startPoint y: 280, endPoint x: 69, endPoint y: 182, distance: 97.8
click at [69, 182] on div "焼そばの想夫恋 総本店 道の駅水辺の郷おおやま 進撃の巨人 in [GEOGRAPHIC_DATA][PERSON_NAME]の駅童話の里・くす 九重“[GE…" at bounding box center [142, 135] width 284 height 433
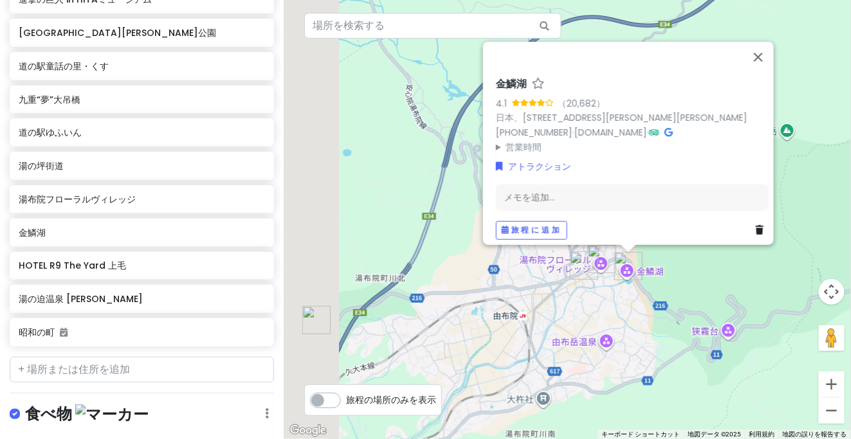
drag, startPoint x: 590, startPoint y: 268, endPoint x: 707, endPoint y: 282, distance: 118.0
click at [708, 282] on div "[GEOGRAPHIC_DATA] 4.1 （20,682） 日本、[STREET_ADDRESS][PERSON_NAME][PERSON_NAME] [P…" at bounding box center [568, 219] width 568 height 439
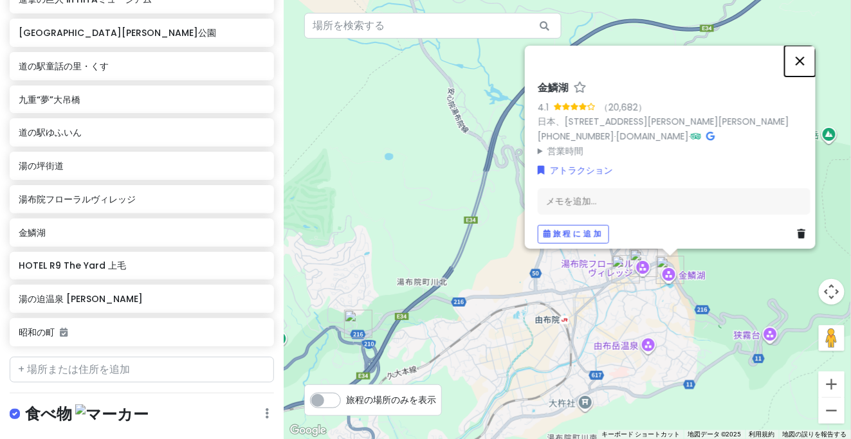
click at [802, 55] on button "閉じる" at bounding box center [800, 60] width 31 height 31
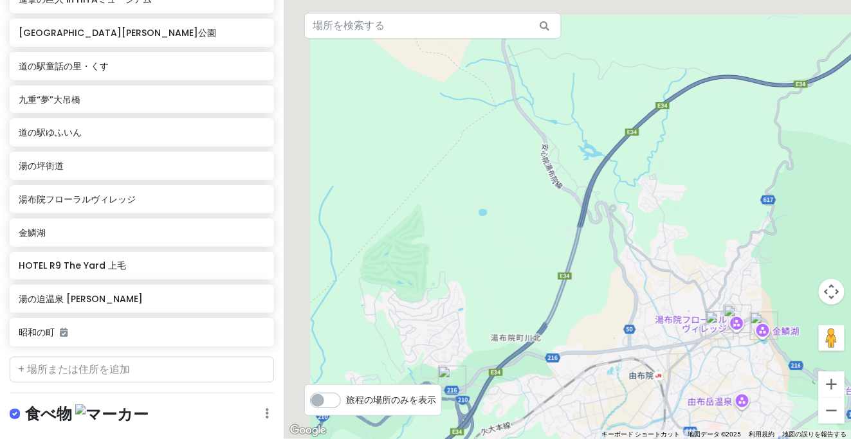
drag, startPoint x: 411, startPoint y: 149, endPoint x: 441, endPoint y: 169, distance: 35.7
click at [441, 169] on div at bounding box center [568, 219] width 568 height 439
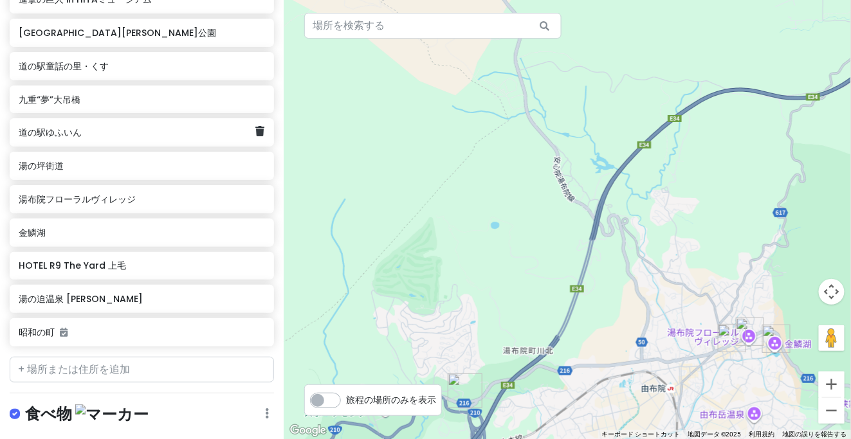
scroll to position [119, 0]
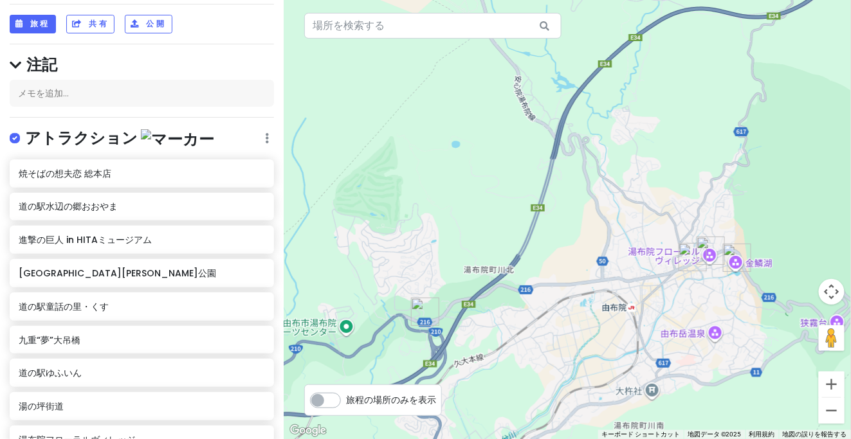
drag, startPoint x: 543, startPoint y: 259, endPoint x: 485, endPoint y: 134, distance: 138.2
click at [485, 134] on div at bounding box center [568, 219] width 568 height 439
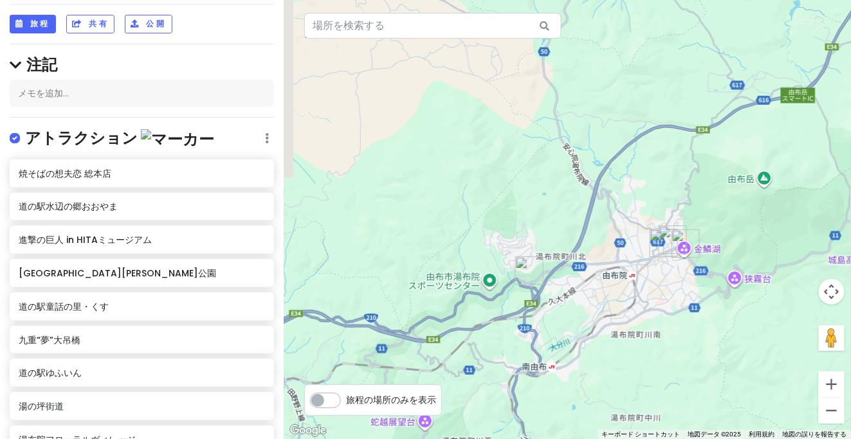
drag, startPoint x: 407, startPoint y: 127, endPoint x: 490, endPoint y: 205, distance: 114.2
click at [490, 205] on div at bounding box center [568, 219] width 568 height 439
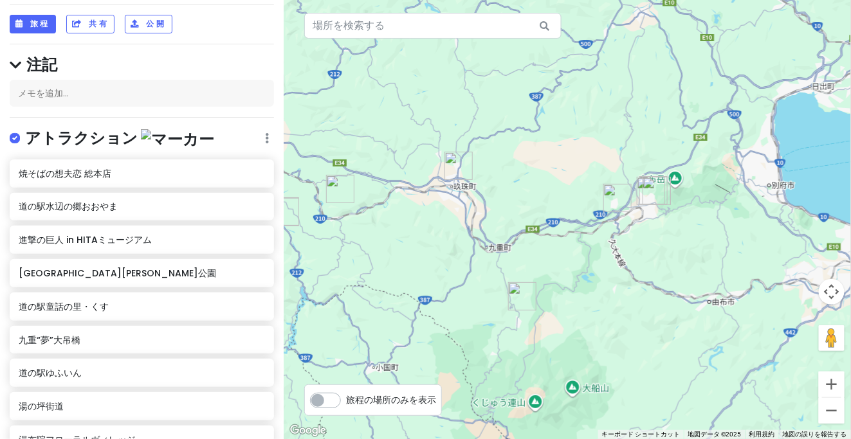
drag, startPoint x: 453, startPoint y: 209, endPoint x: 568, endPoint y: 196, distance: 115.3
click at [568, 196] on div at bounding box center [568, 219] width 568 height 439
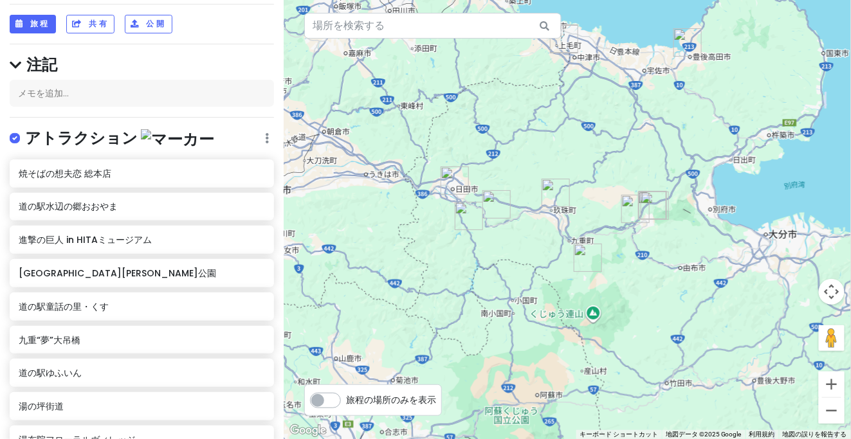
drag, startPoint x: 490, startPoint y: 219, endPoint x: 539, endPoint y: 242, distance: 53.5
click at [539, 242] on div at bounding box center [568, 219] width 568 height 439
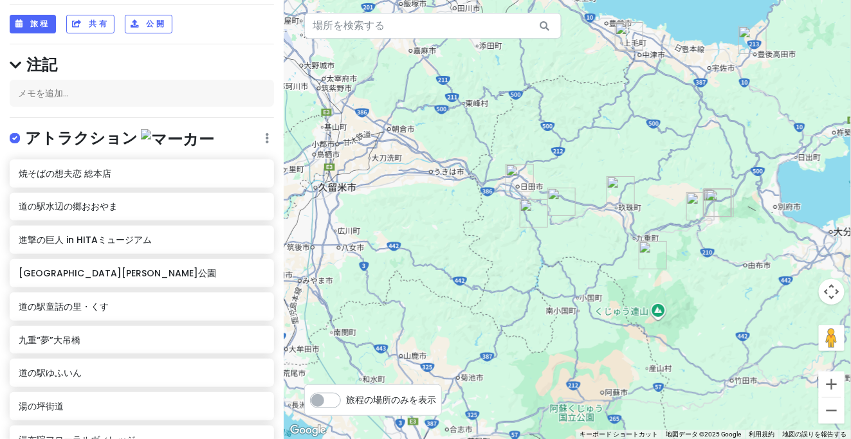
drag, startPoint x: 536, startPoint y: 245, endPoint x: 602, endPoint y: 242, distance: 66.3
click at [602, 242] on div at bounding box center [568, 219] width 568 height 439
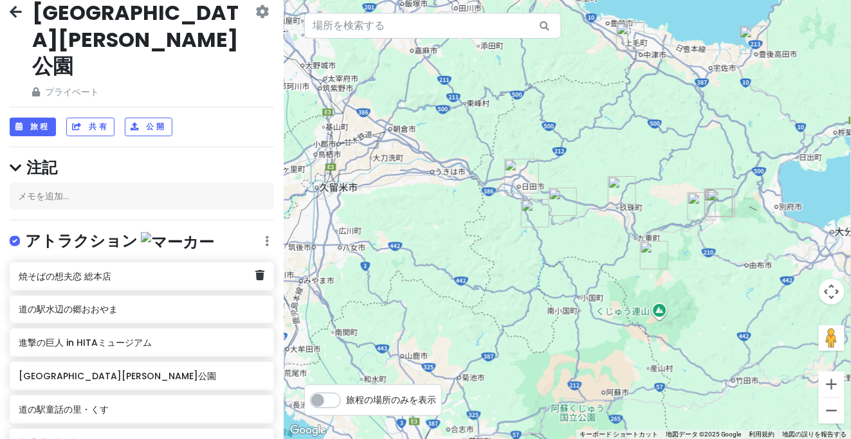
scroll to position [0, 0]
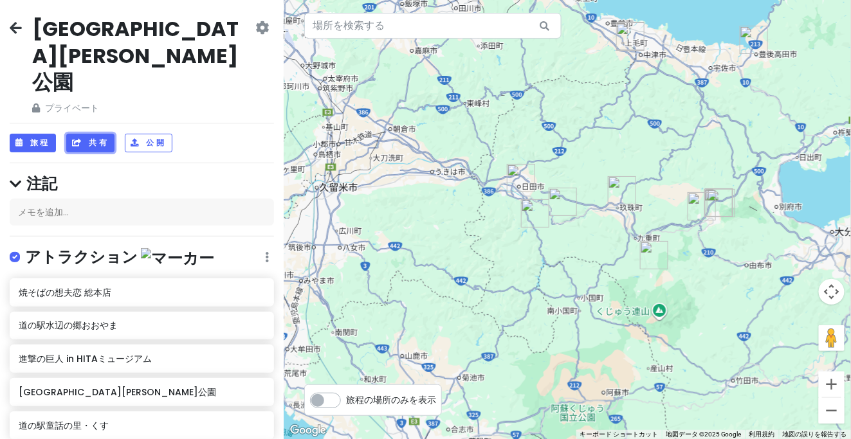
click at [100, 138] on font "共有" at bounding box center [99, 143] width 20 height 11
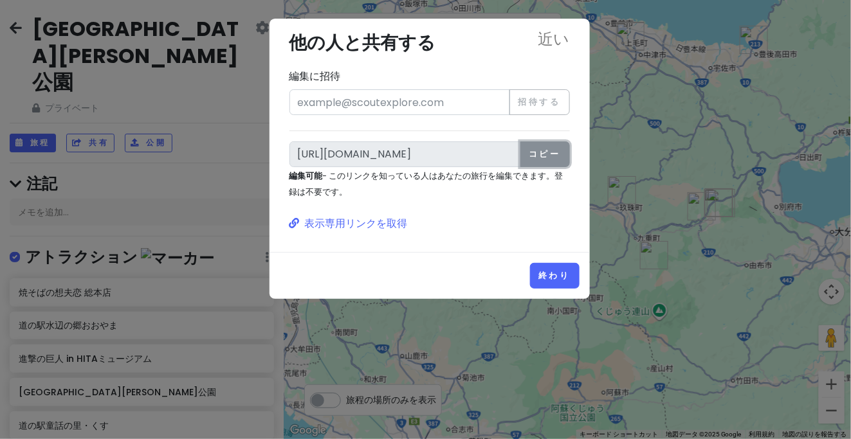
click at [538, 150] on font "コピー" at bounding box center [545, 154] width 33 height 11
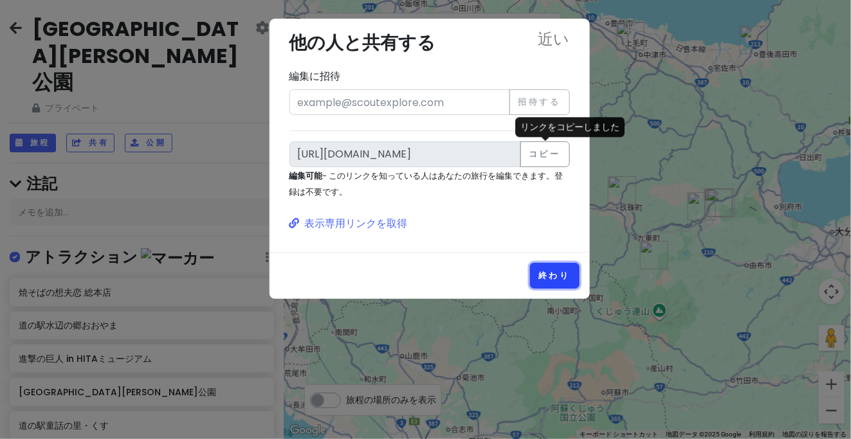
click at [559, 280] on font "終わり" at bounding box center [555, 275] width 33 height 11
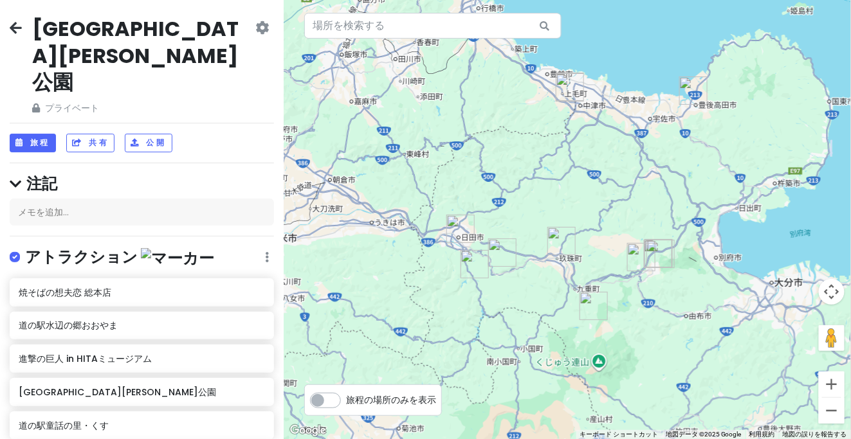
drag, startPoint x: 648, startPoint y: 161, endPoint x: 582, endPoint y: 217, distance: 86.3
click at [584, 216] on div at bounding box center [568, 219] width 568 height 439
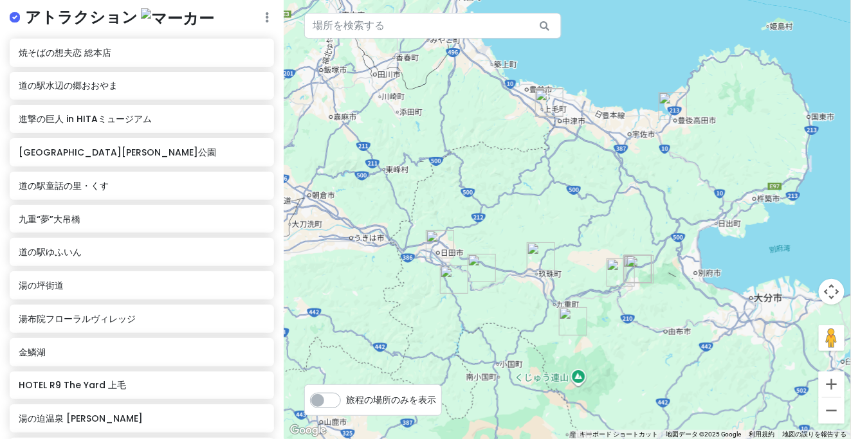
scroll to position [360, 0]
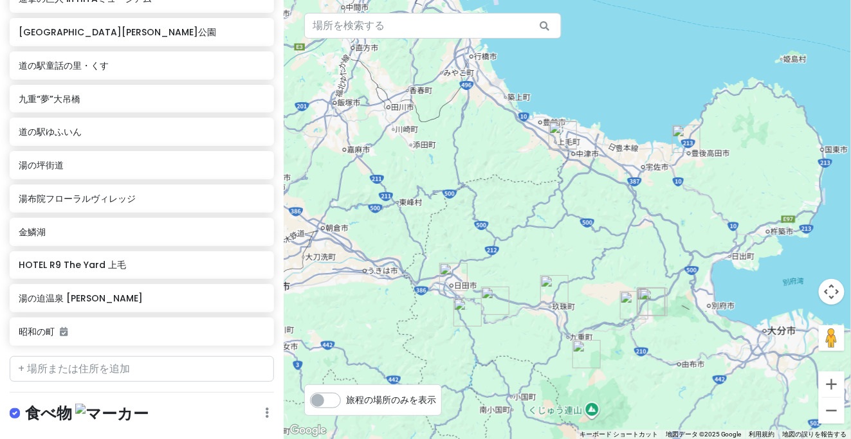
drag, startPoint x: 546, startPoint y: 178, endPoint x: 566, endPoint y: 234, distance: 59.6
click at [566, 234] on div at bounding box center [568, 219] width 568 height 439
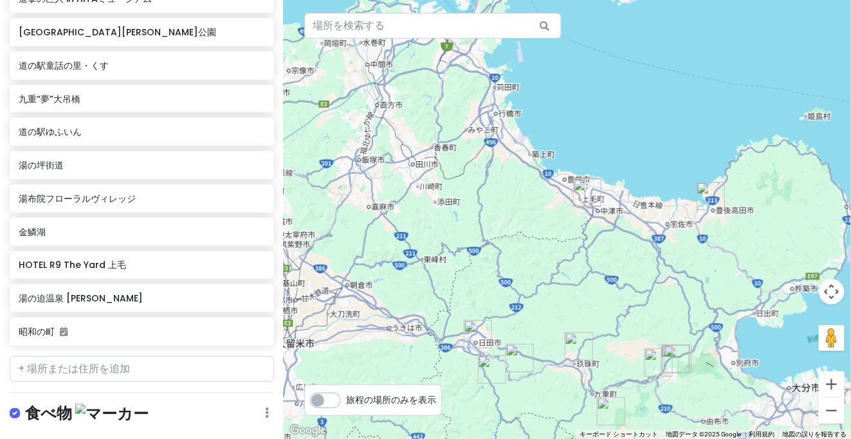
drag, startPoint x: 537, startPoint y: 242, endPoint x: 594, endPoint y: 284, distance: 70.9
click at [594, 284] on div at bounding box center [568, 219] width 568 height 439
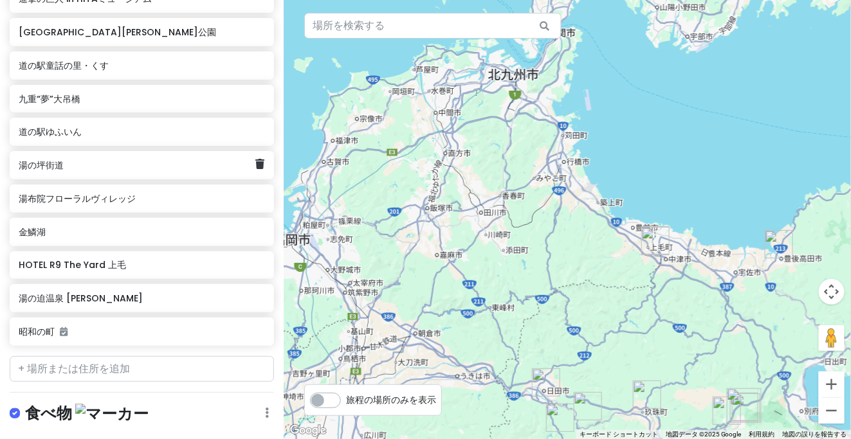
click at [63, 151] on div "湯の坪街道" at bounding box center [142, 165] width 264 height 28
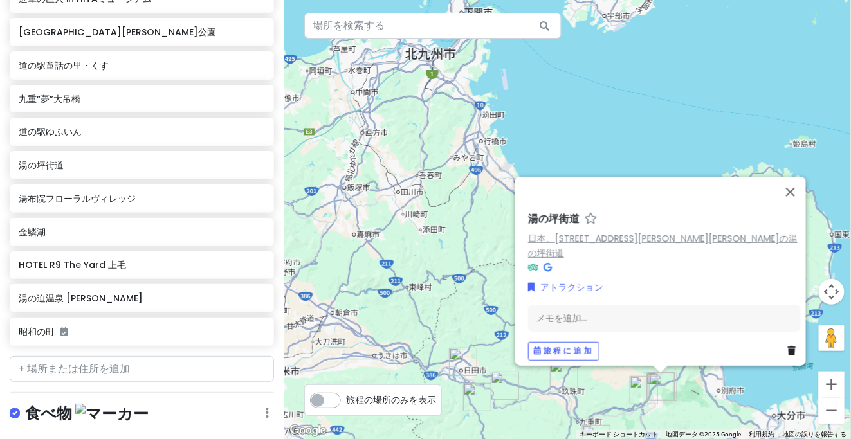
click at [654, 245] on font "日本、[STREET_ADDRESS][PERSON_NAME][PERSON_NAME]の湯の坪街道" at bounding box center [663, 246] width 270 height 28
click at [102, 356] on input "text" at bounding box center [142, 369] width 264 height 26
paste input "トリック３Ｄアート湯布院"
type input "トリック３Ｄアート湯布院"
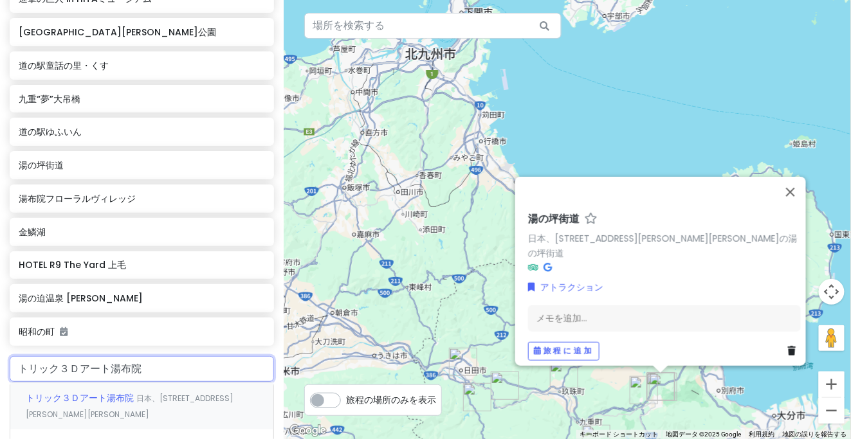
click at [77, 392] on font "トリック３Ｄアート湯布院" at bounding box center [80, 398] width 108 height 13
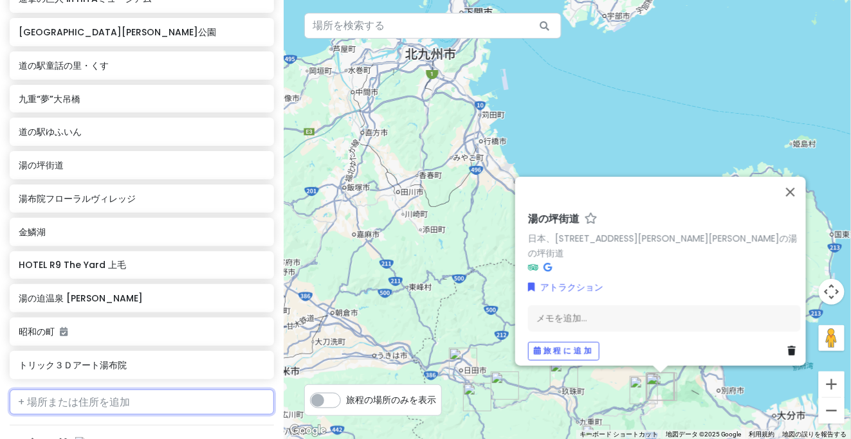
scroll to position [394, 0]
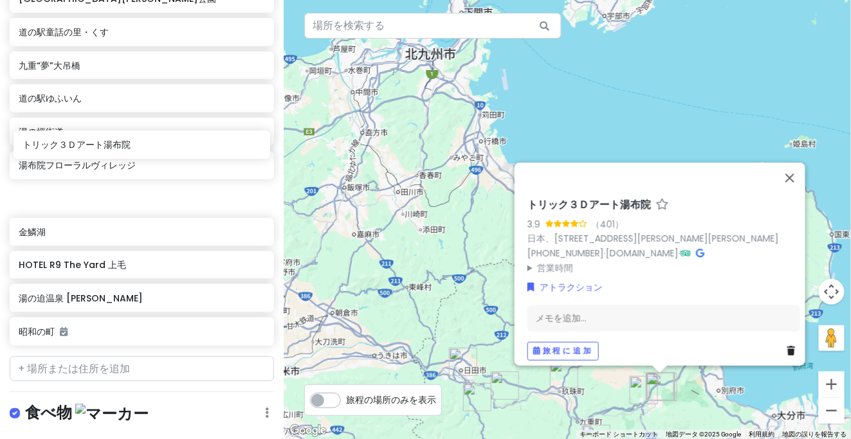
drag, startPoint x: 79, startPoint y: 287, endPoint x: 82, endPoint y: 155, distance: 132.0
click at [82, 155] on div "焼そばの[GEOGRAPHIC_DATA]の駅水辺の郷おおやま 進撃の巨人 in [GEOGRAPHIC_DATA][PERSON_NAME]の駅童話の里・く…" at bounding box center [142, 118] width 284 height 467
drag, startPoint x: 790, startPoint y: 159, endPoint x: 625, endPoint y: 210, distance: 172.0
click at [788, 162] on button "閉じる" at bounding box center [790, 177] width 31 height 31
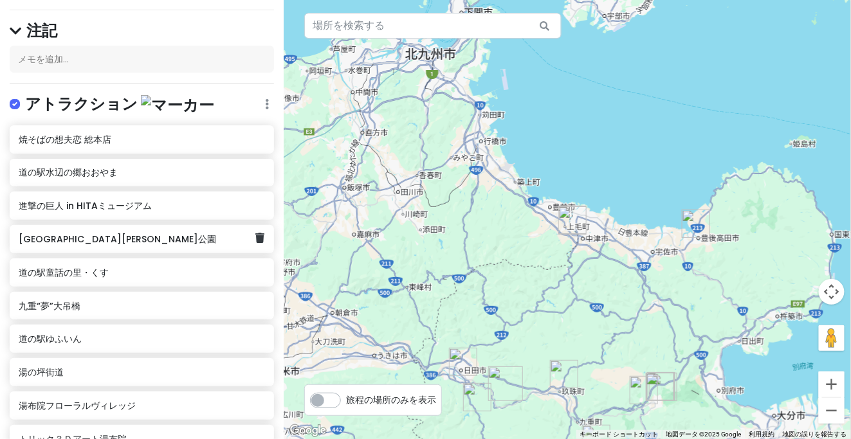
scroll to position [33, 0]
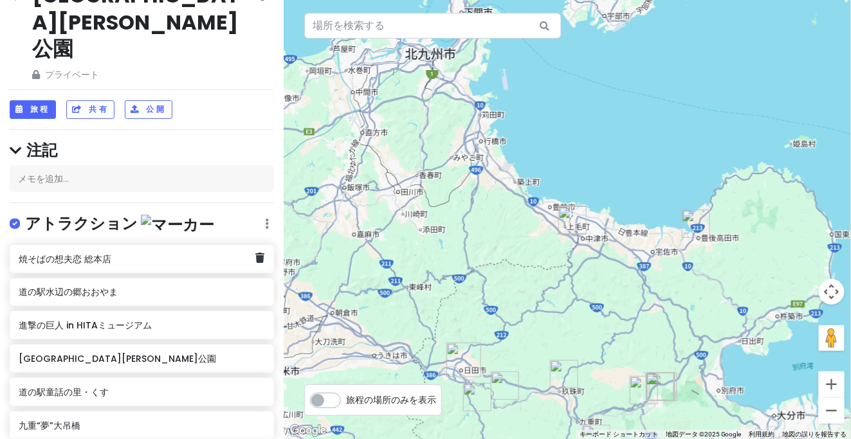
click at [94, 253] on font "焼そばの想夫恋 総本店" at bounding box center [65, 259] width 93 height 13
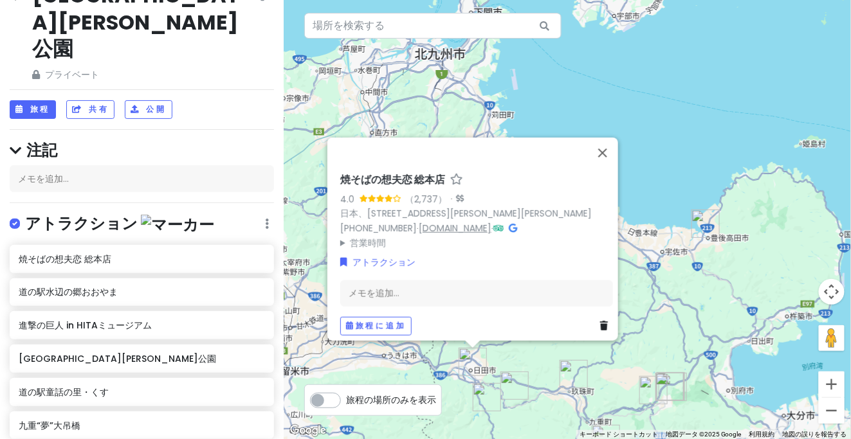
click at [442, 223] on font "[DOMAIN_NAME]" at bounding box center [455, 227] width 73 height 13
click at [609, 151] on button "閉じる" at bounding box center [602, 152] width 31 height 31
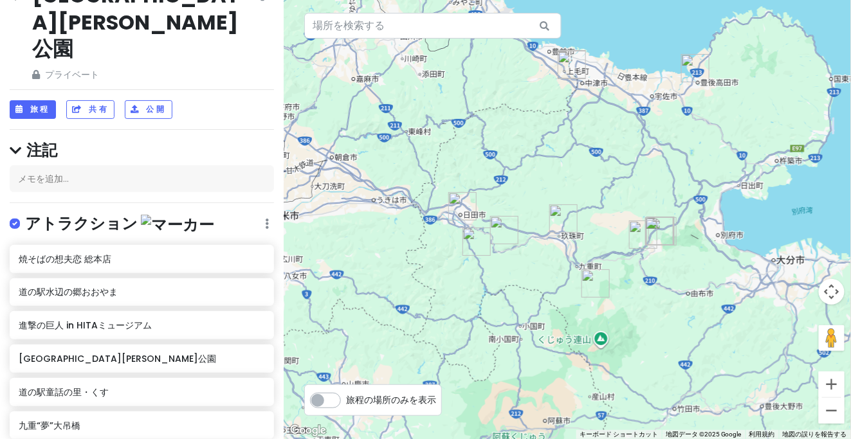
drag, startPoint x: 512, startPoint y: 176, endPoint x: 508, endPoint y: 182, distance: 7.5
click at [513, 168] on div at bounding box center [568, 219] width 568 height 439
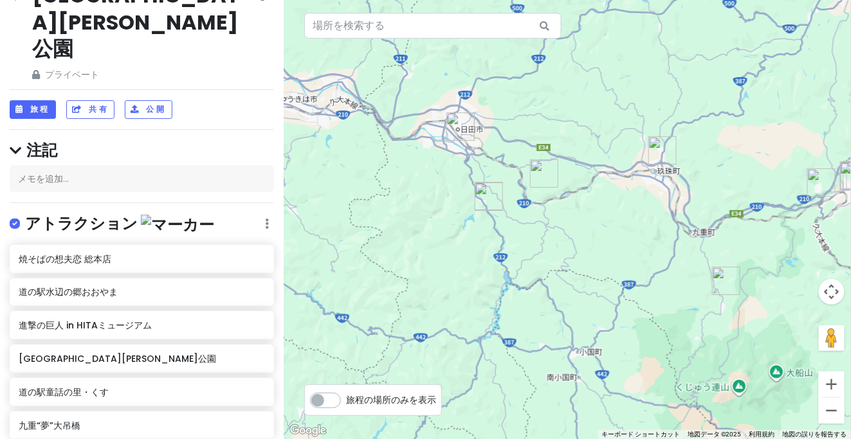
drag, startPoint x: 479, startPoint y: 210, endPoint x: 501, endPoint y: 169, distance: 46.6
click at [515, 160] on div at bounding box center [568, 219] width 568 height 439
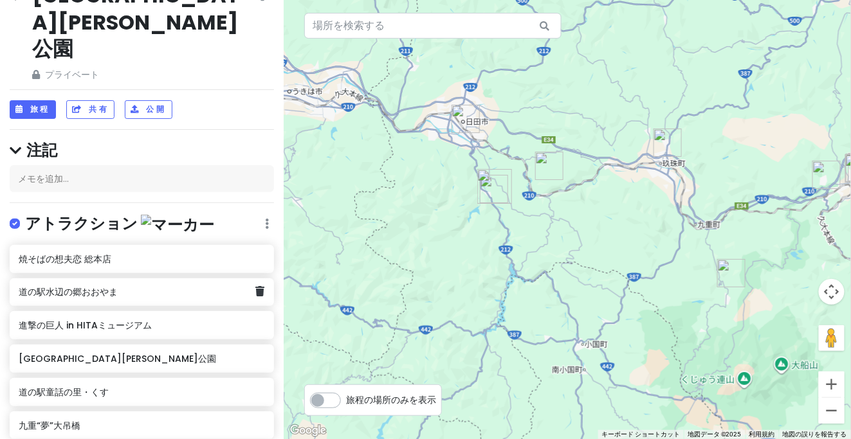
click at [82, 279] on div "道の駅水辺の郷おおやま" at bounding box center [142, 293] width 264 height 28
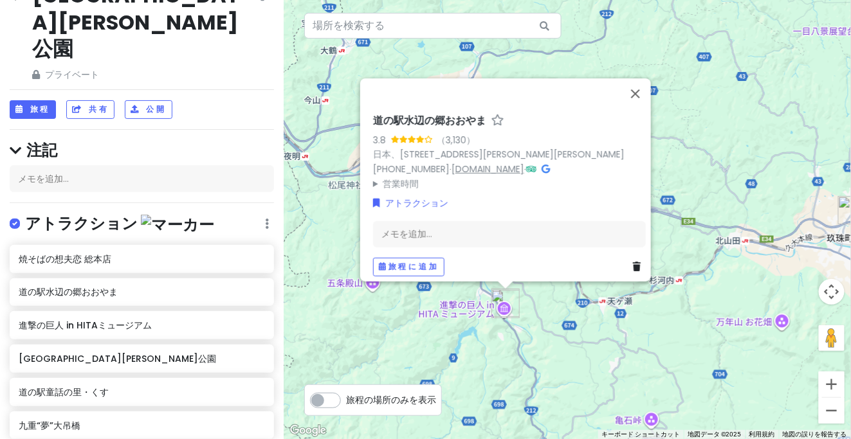
click at [502, 162] on font "[DOMAIN_NAME]" at bounding box center [488, 168] width 73 height 13
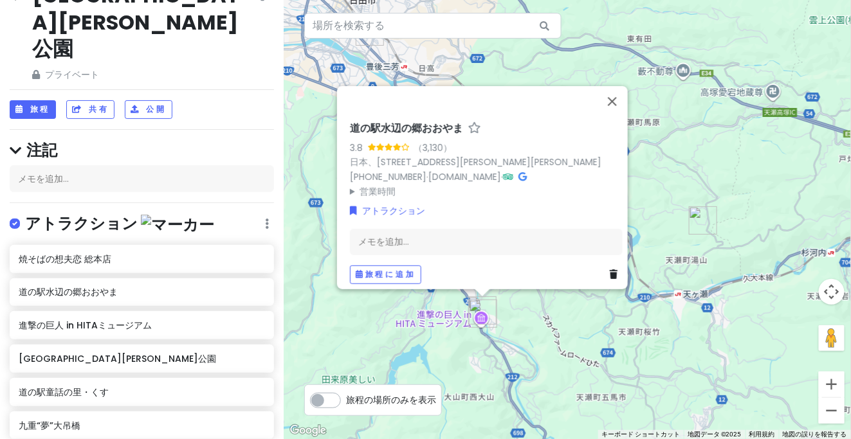
drag, startPoint x: 515, startPoint y: 343, endPoint x: 557, endPoint y: 288, distance: 69.4
click at [558, 288] on div "道の[GEOGRAPHIC_DATA] 3.8 （3,130） 日本、[STREET_ADDRESS][PERSON_NAME][PERSON_NAME] […" at bounding box center [568, 219] width 568 height 439
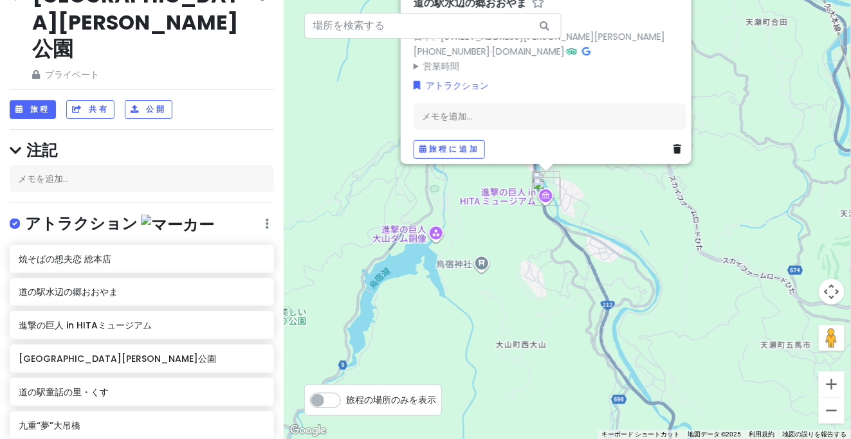
click at [412, 238] on div "道の[GEOGRAPHIC_DATA] 3.8 （3,130） 日本、[STREET_ADDRESS][PERSON_NAME][PERSON_NAME] […" at bounding box center [568, 219] width 568 height 439
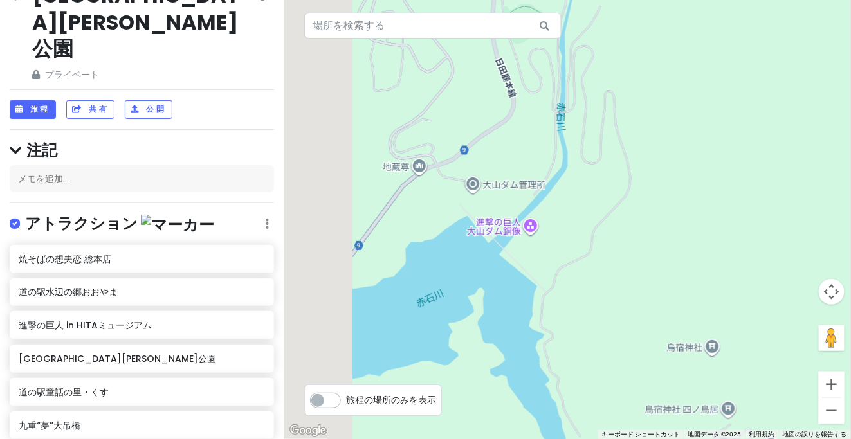
drag, startPoint x: 455, startPoint y: 270, endPoint x: 557, endPoint y: 257, distance: 102.6
click at [557, 257] on div at bounding box center [568, 219] width 568 height 439
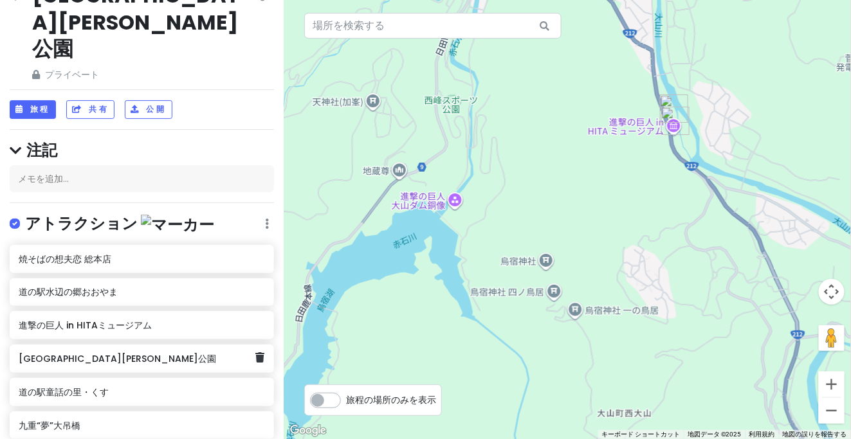
click at [110, 345] on div "[GEOGRAPHIC_DATA][PERSON_NAME]公園" at bounding box center [142, 359] width 264 height 28
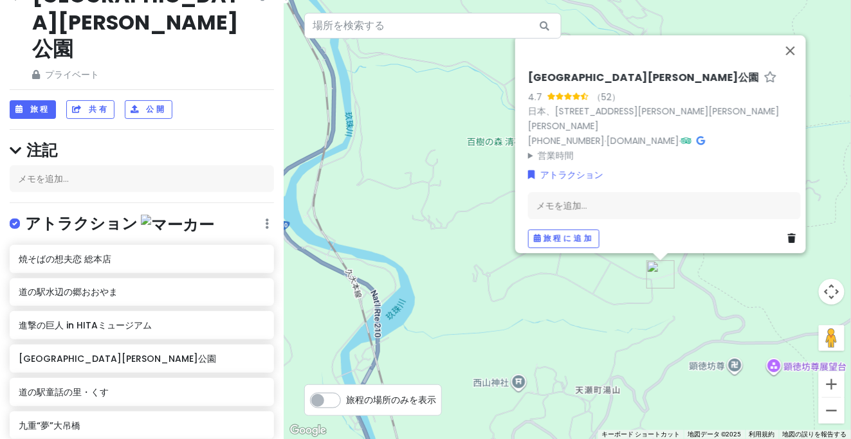
drag, startPoint x: 476, startPoint y: 239, endPoint x: 454, endPoint y: 226, distance: 25.9
click at [454, 226] on div "[GEOGRAPHIC_DATA][PERSON_NAME] （52） 日本、[STREET_ADDRESS][PERSON_NAME][PERSON_NAM…" at bounding box center [568, 219] width 568 height 439
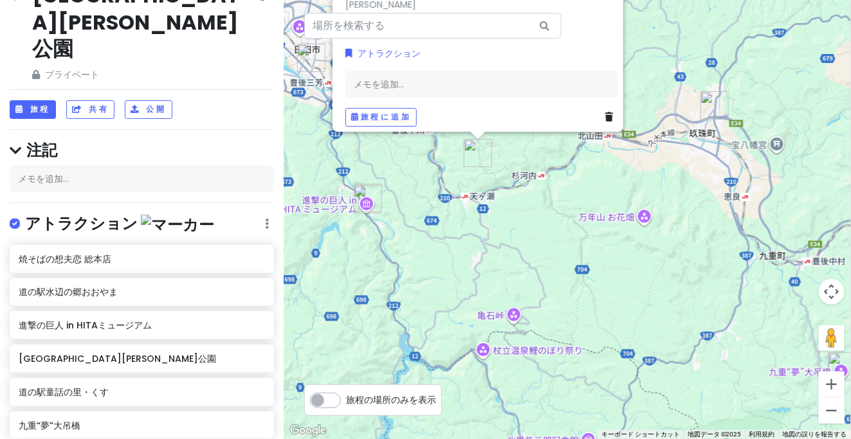
drag, startPoint x: 508, startPoint y: 239, endPoint x: 495, endPoint y: 224, distance: 20.0
click at [495, 222] on div "[GEOGRAPHIC_DATA][PERSON_NAME] （52） 日本、[STREET_ADDRESS][PERSON_NAME][PERSON_NAM…" at bounding box center [568, 219] width 568 height 439
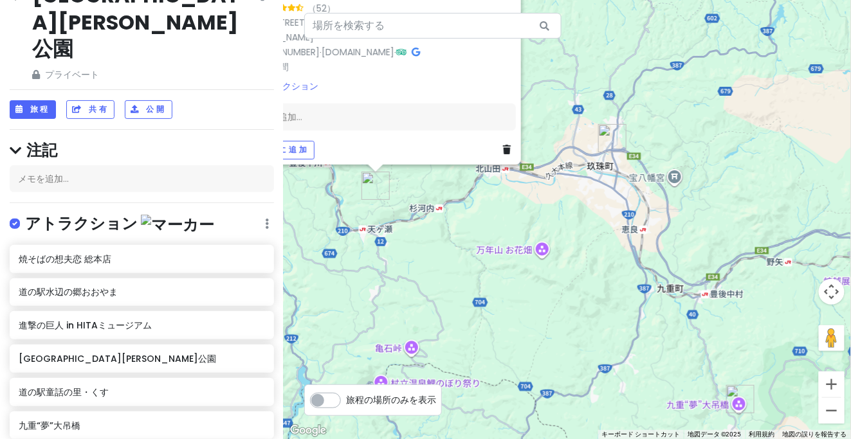
drag, startPoint x: 605, startPoint y: 183, endPoint x: 512, endPoint y: 212, distance: 97.7
click at [512, 212] on div "[GEOGRAPHIC_DATA][PERSON_NAME] （52） 日本、[STREET_ADDRESS][PERSON_NAME][PERSON_NAM…" at bounding box center [568, 219] width 568 height 439
click at [107, 386] on font "道の駅童話の里・くす" at bounding box center [64, 392] width 90 height 13
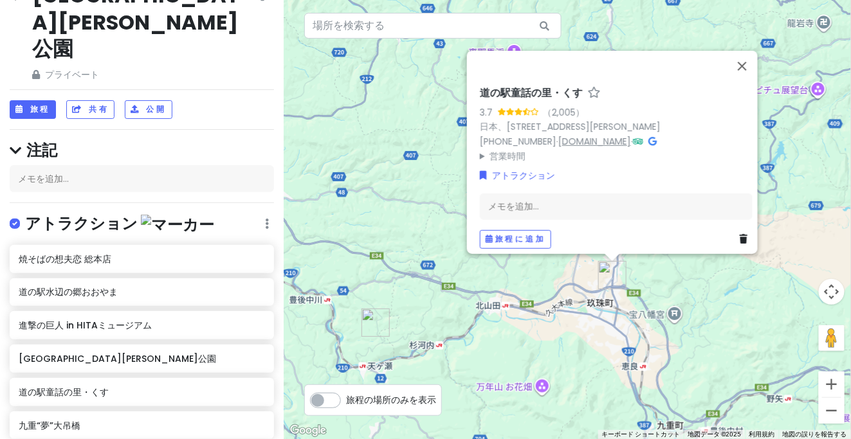
click at [613, 135] on font "[DOMAIN_NAME]" at bounding box center [595, 140] width 73 height 13
click at [580, 134] on font "[DOMAIN_NAME]" at bounding box center [595, 140] width 73 height 13
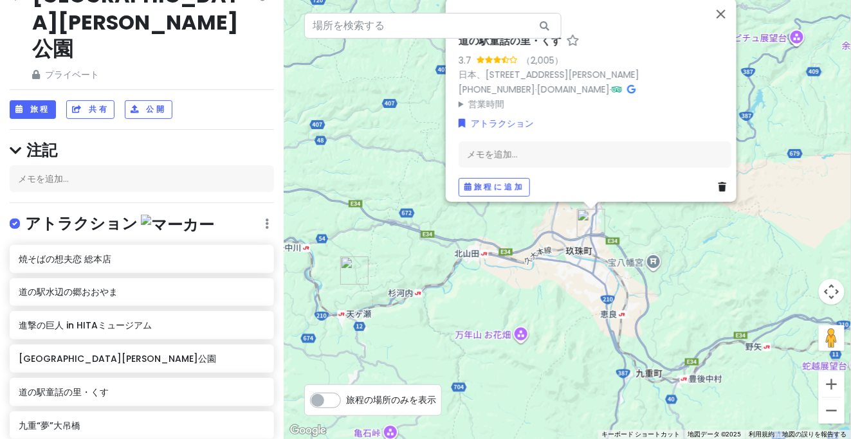
drag, startPoint x: 521, startPoint y: 306, endPoint x: 464, endPoint y: 229, distance: 95.2
click at [465, 229] on div "道の駅童話の里・くす 3.7 （2,005） 日本、[STREET_ADDRESS][PERSON_NAME] [PHONE_NUMBER] · [DOMAI…" at bounding box center [568, 219] width 568 height 439
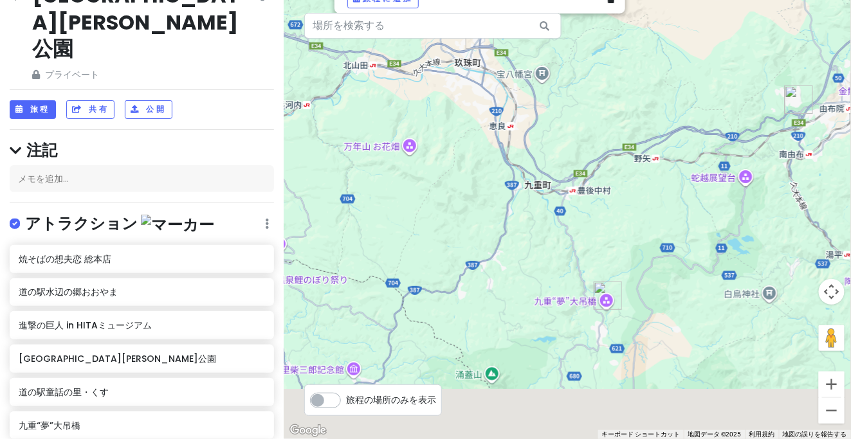
drag, startPoint x: 445, startPoint y: 198, endPoint x: 443, endPoint y: 190, distance: 8.1
click at [443, 190] on div "道の駅童話の里・くす 3.7 （2,005） 日本、[STREET_ADDRESS][PERSON_NAME] [PHONE_NUMBER] · [DOMAI…" at bounding box center [568, 219] width 568 height 439
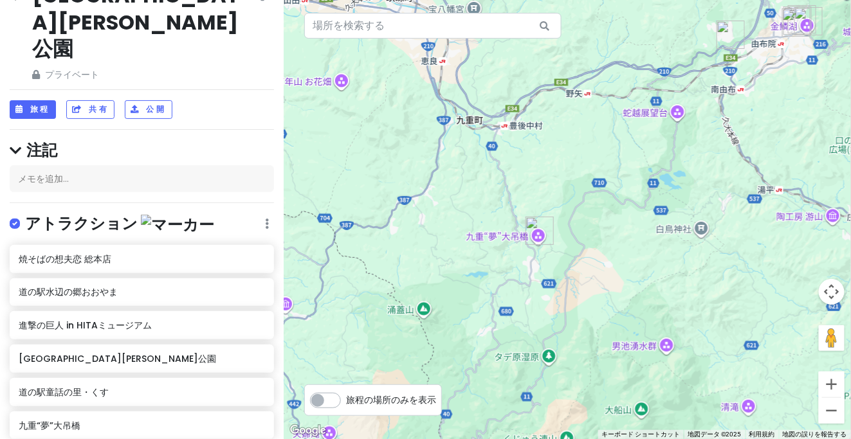
drag, startPoint x: 531, startPoint y: 243, endPoint x: 476, endPoint y: 180, distance: 83.5
click at [474, 183] on div "道の駅童話の里・くす 3.7 （2,005） 日本、[STREET_ADDRESS][PERSON_NAME] [PHONE_NUMBER] · [DOMAI…" at bounding box center [568, 219] width 568 height 439
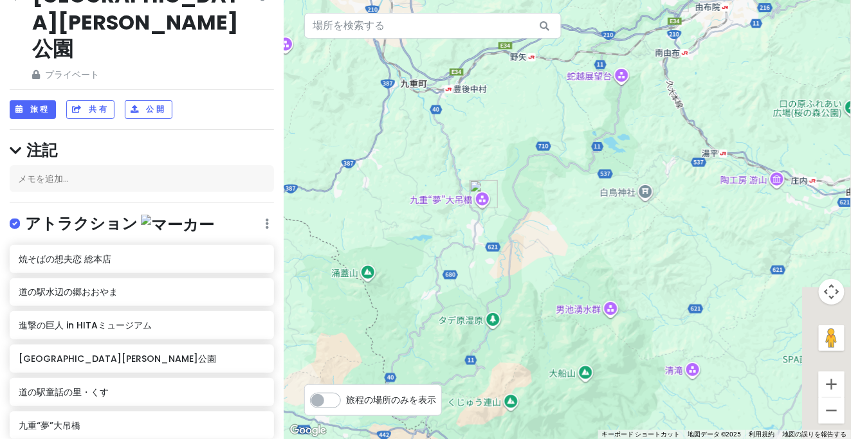
drag, startPoint x: 473, startPoint y: 205, endPoint x: 423, endPoint y: 184, distance: 53.7
click at [423, 184] on div "道の駅童話の里・くす 3.7 （2,005） 日本、[STREET_ADDRESS][PERSON_NAME] [PHONE_NUMBER] · [DOMAI…" at bounding box center [568, 219] width 568 height 439
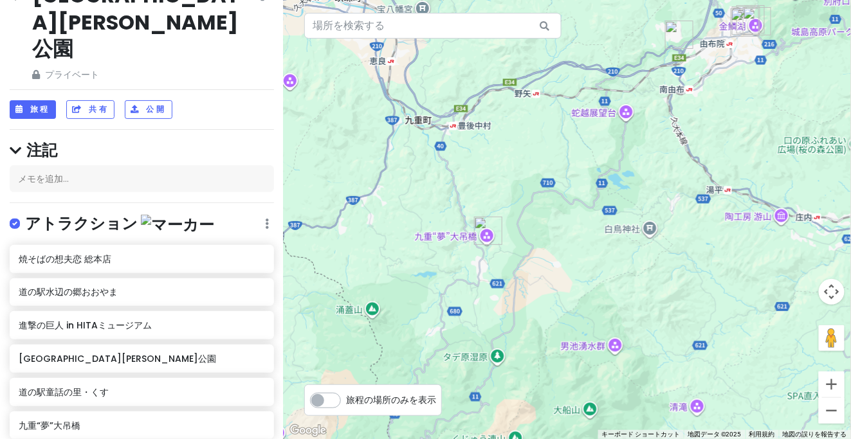
drag, startPoint x: 426, startPoint y: 212, endPoint x: 437, endPoint y: 149, distance: 64.6
click at [436, 227] on div "道の駅童話の里・くす 3.7 （2,005） 日本、[STREET_ADDRESS][PERSON_NAME] [PHONE_NUMBER] · [DOMAI…" at bounding box center [568, 219] width 568 height 439
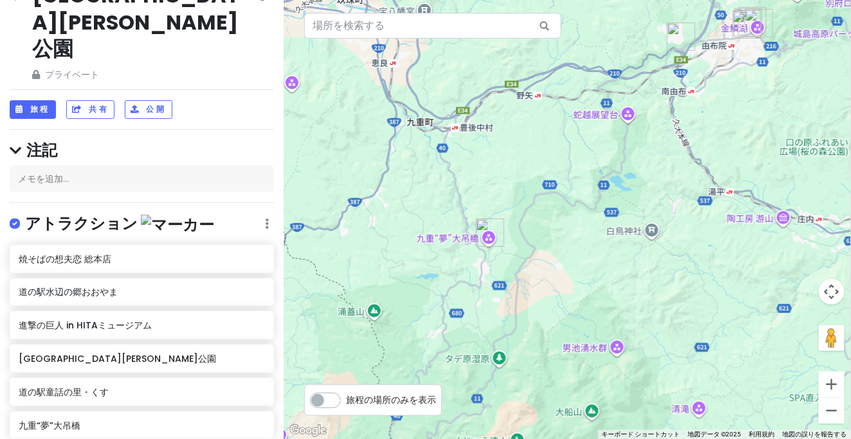
drag, startPoint x: 426, startPoint y: 97, endPoint x: 454, endPoint y: 145, distance: 55.1
click at [454, 145] on div "道の駅童話の里・くす 3.7 （2,005） 日本、[STREET_ADDRESS][PERSON_NAME] [PHONE_NUMBER] · [DOMAI…" at bounding box center [568, 219] width 568 height 439
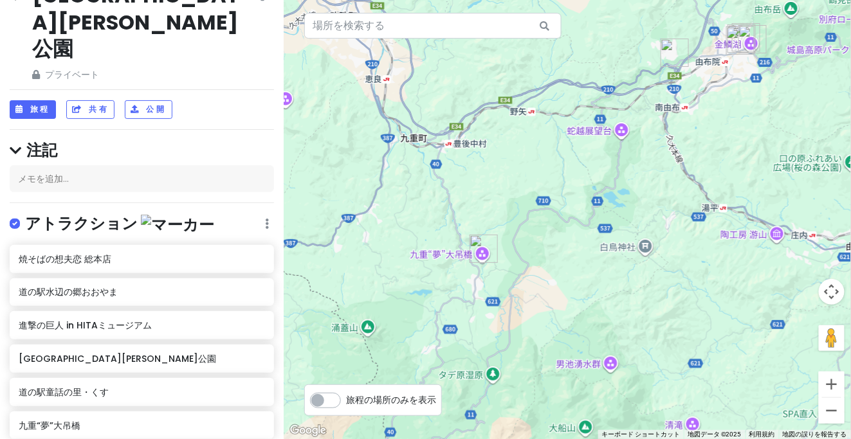
drag, startPoint x: 436, startPoint y: 261, endPoint x: 403, endPoint y: 228, distance: 45.5
click at [403, 228] on div "道の駅童話の里・くす 3.7 （2,005） 日本、[STREET_ADDRESS][PERSON_NAME] [PHONE_NUMBER] · [DOMAI…" at bounding box center [568, 219] width 568 height 439
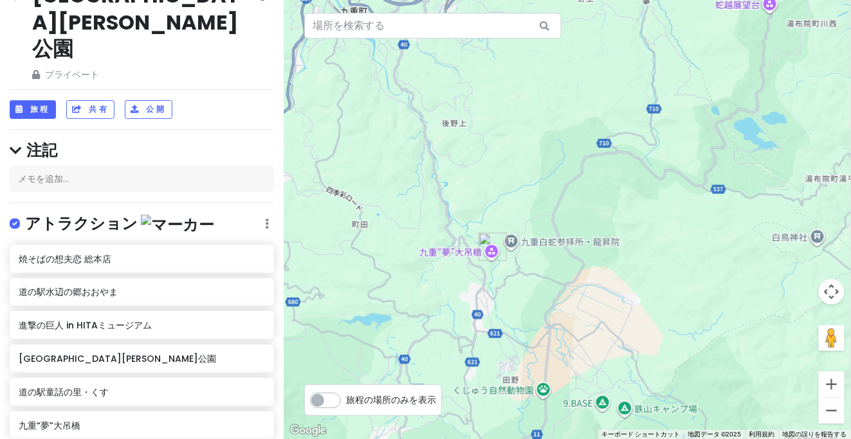
drag, startPoint x: 470, startPoint y: 290, endPoint x: 468, endPoint y: 235, distance: 54.7
click at [468, 235] on div "道の駅童話の里・くす 3.7 （2,005） 日本、[STREET_ADDRESS][PERSON_NAME] [PHONE_NUMBER] · [DOMAI…" at bounding box center [568, 219] width 568 height 439
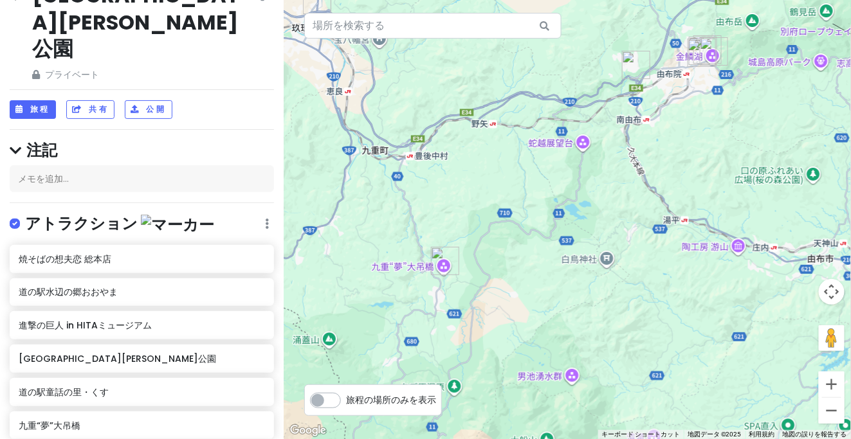
drag, startPoint x: 496, startPoint y: 107, endPoint x: 456, endPoint y: 214, distance: 114.6
click at [456, 214] on div "道の駅童話の里・くす 3.7 （2,005） 日本、[STREET_ADDRESS][PERSON_NAME] [PHONE_NUMBER] · [DOMAI…" at bounding box center [568, 219] width 568 height 439
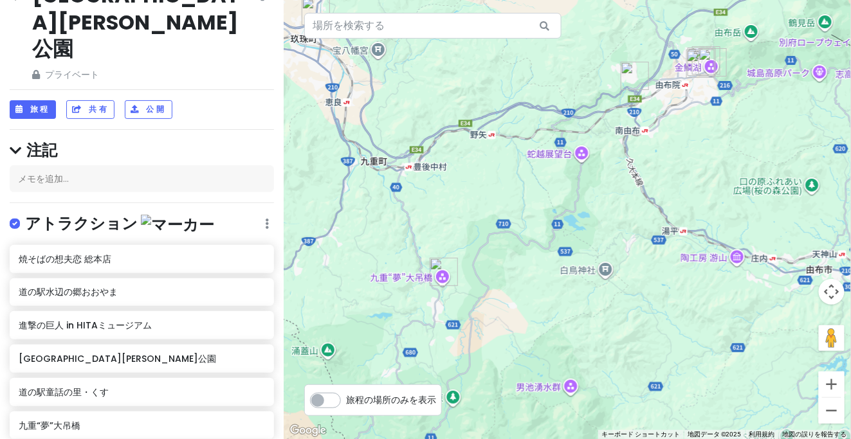
click at [626, 75] on img "道の駅 ゆふいん" at bounding box center [635, 76] width 28 height 28
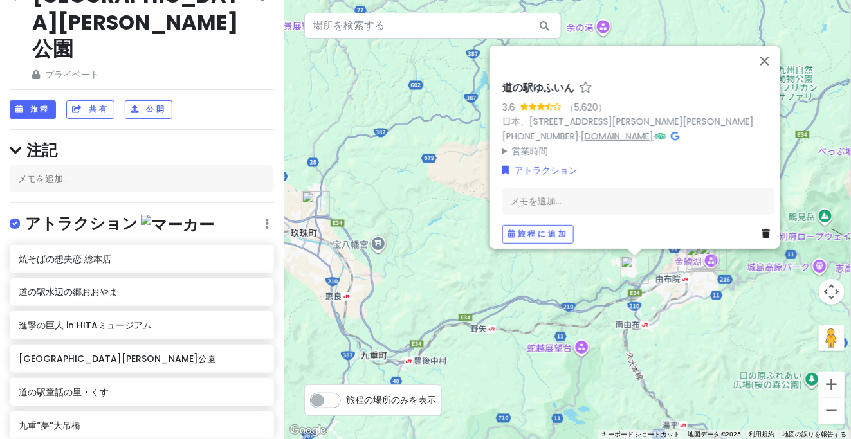
click at [602, 129] on font "[DOMAIN_NAME]" at bounding box center [617, 135] width 73 height 13
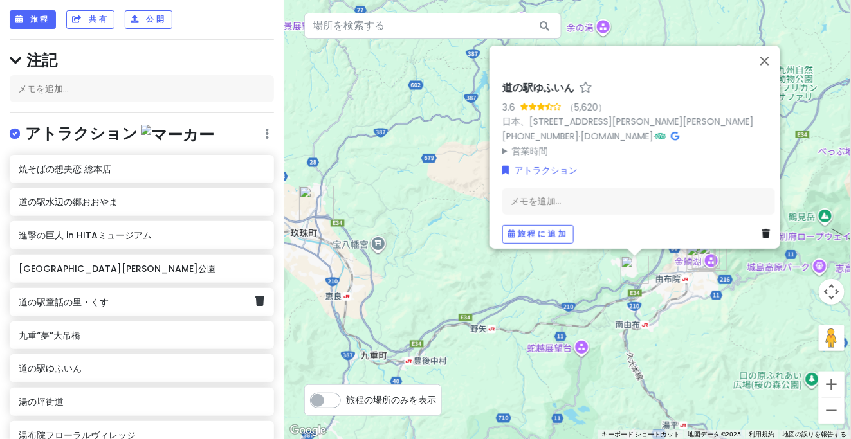
scroll to position [153, 0]
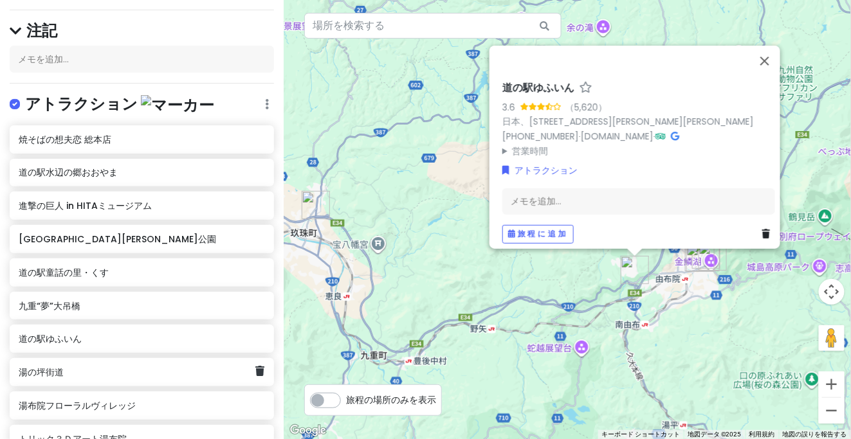
click at [52, 358] on div "湯の坪街道" at bounding box center [142, 372] width 264 height 28
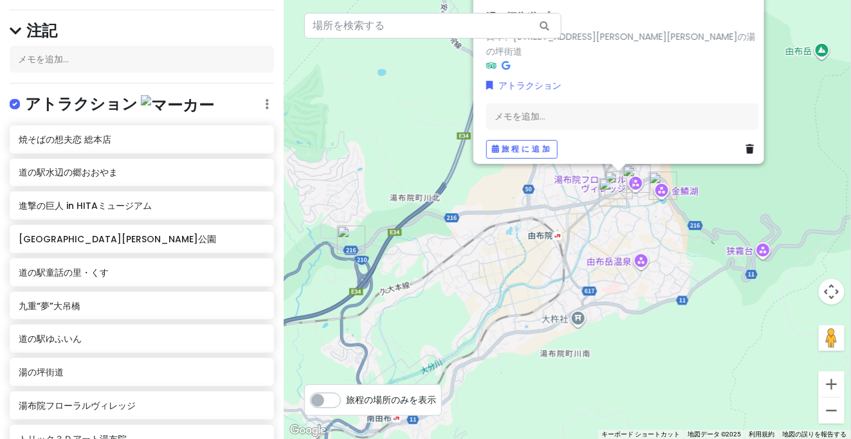
drag, startPoint x: 622, startPoint y: 228, endPoint x: 629, endPoint y: 269, distance: 41.0
click at [629, 269] on div "[GEOGRAPHIC_DATA]、[STREET_ADDRESS][PERSON_NAME][GEOGRAPHIC_DATA][PERSON_NAME]を追…" at bounding box center [568, 219] width 568 height 439
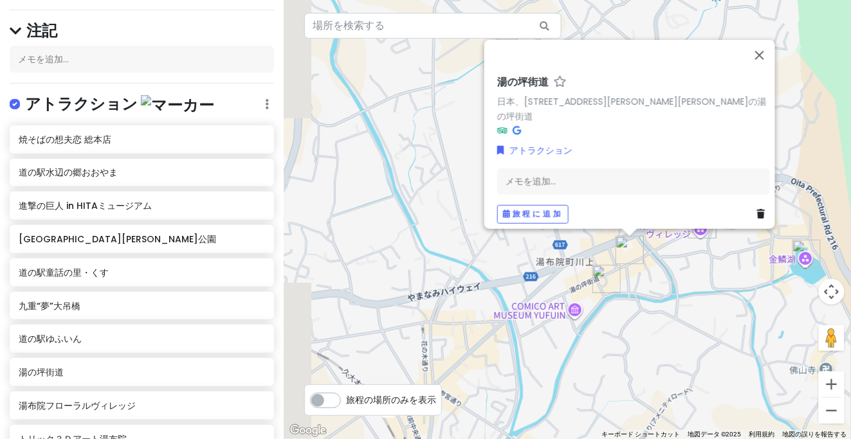
drag, startPoint x: 638, startPoint y: 318, endPoint x: 698, endPoint y: 313, distance: 60.7
click at [698, 313] on div "[GEOGRAPHIC_DATA]、[STREET_ADDRESS][PERSON_NAME][GEOGRAPHIC_DATA][PERSON_NAME]を追…" at bounding box center [568, 219] width 568 height 439
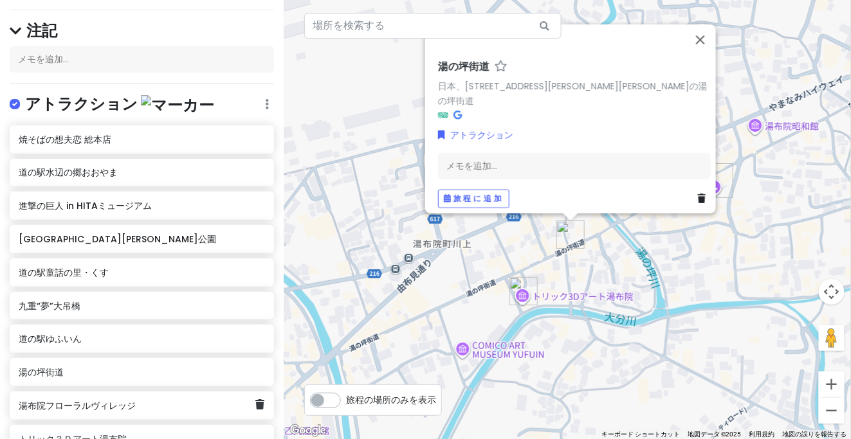
click at [104, 392] on div "湯布院フローラルヴィレッジ" at bounding box center [142, 406] width 264 height 28
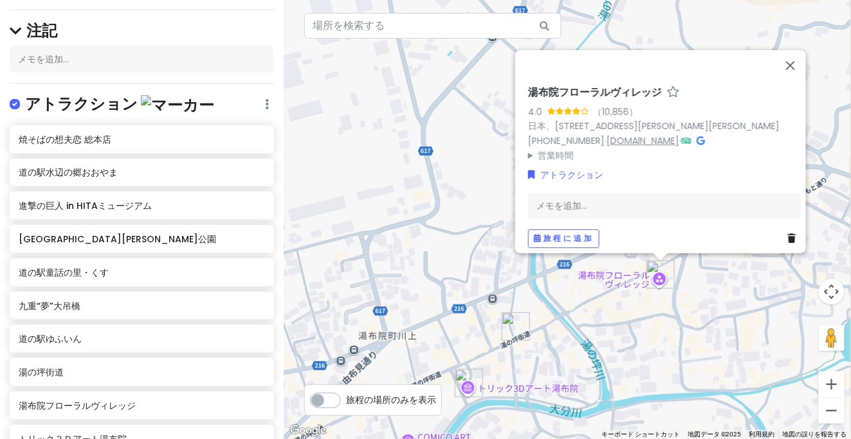
click at [636, 136] on font "[DOMAIN_NAME]" at bounding box center [643, 140] width 73 height 13
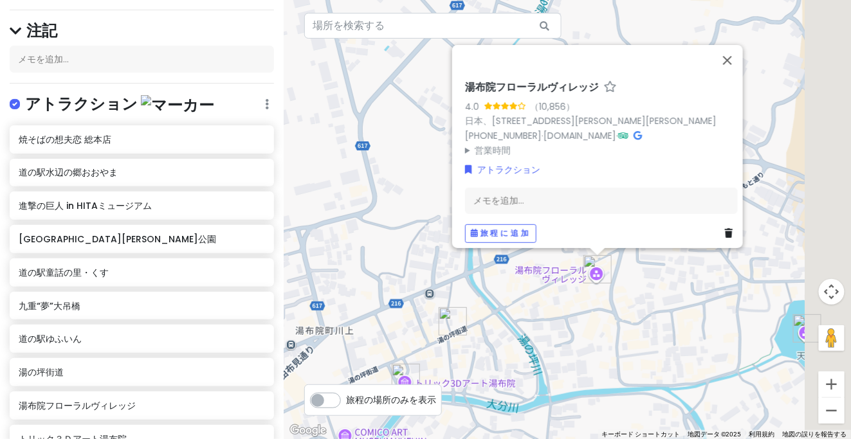
drag, startPoint x: 635, startPoint y: 306, endPoint x: 476, endPoint y: 298, distance: 159.2
click at [476, 298] on div "湯布院フローラルヴィレッジ 4.0 （10,856） 日本、[STREET_ADDRESS][PERSON_NAME][PERSON_NAME] [PHONE…" at bounding box center [568, 219] width 568 height 439
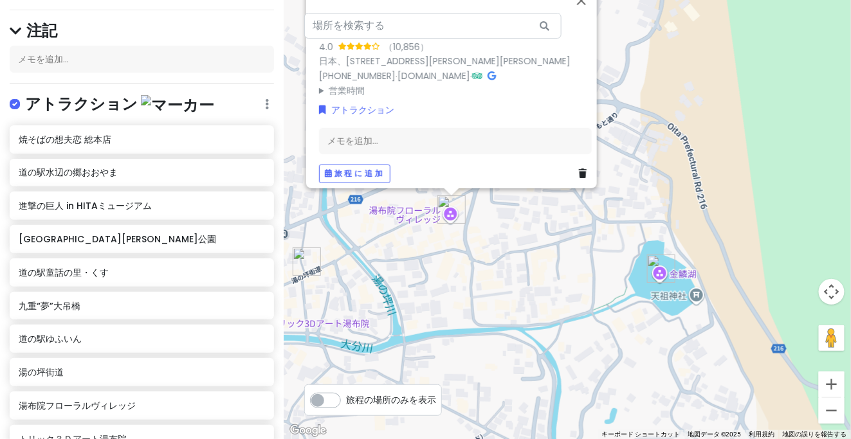
drag, startPoint x: 596, startPoint y: 309, endPoint x: 551, endPoint y: 256, distance: 69.4
click at [551, 256] on div "湯布院フローラルヴィレッジ 4.0 （10,856） 日本、[STREET_ADDRESS][PERSON_NAME][PERSON_NAME] [PHONE…" at bounding box center [568, 219] width 568 height 439
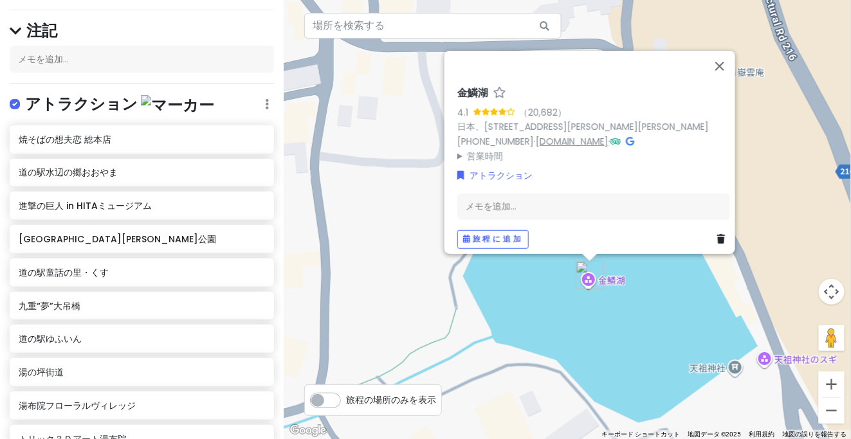
click at [560, 134] on font "[DOMAIN_NAME]" at bounding box center [572, 140] width 73 height 13
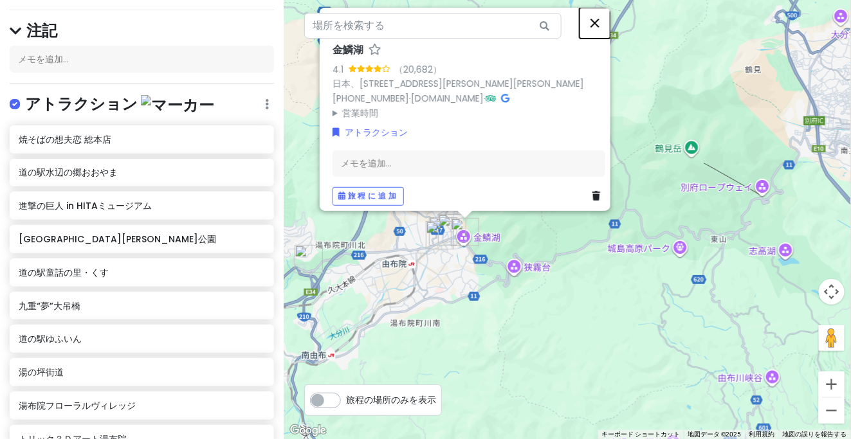
click at [602, 12] on button "閉じる" at bounding box center [595, 22] width 31 height 31
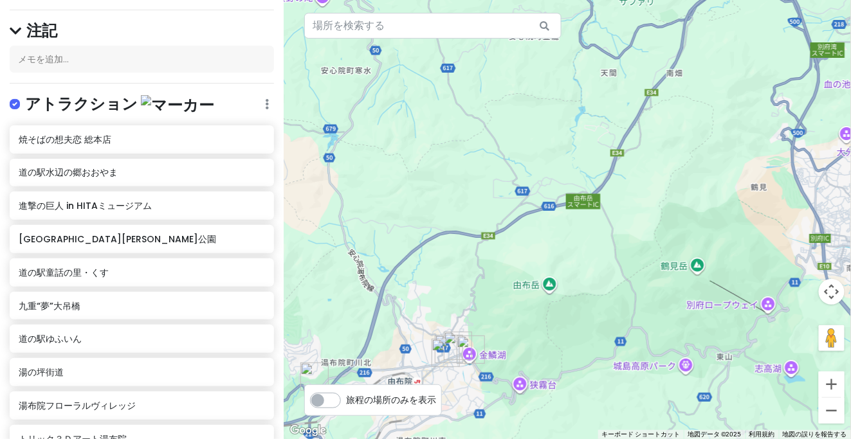
drag, startPoint x: 515, startPoint y: 189, endPoint x: 516, endPoint y: 311, distance: 122.9
click at [521, 318] on div at bounding box center [568, 219] width 568 height 439
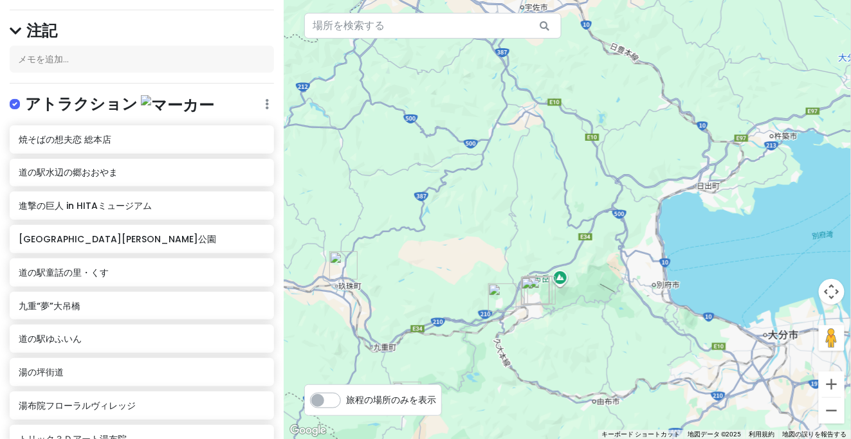
drag, startPoint x: 528, startPoint y: 159, endPoint x: 560, endPoint y: 281, distance: 126.0
click at [560, 281] on div at bounding box center [568, 219] width 568 height 439
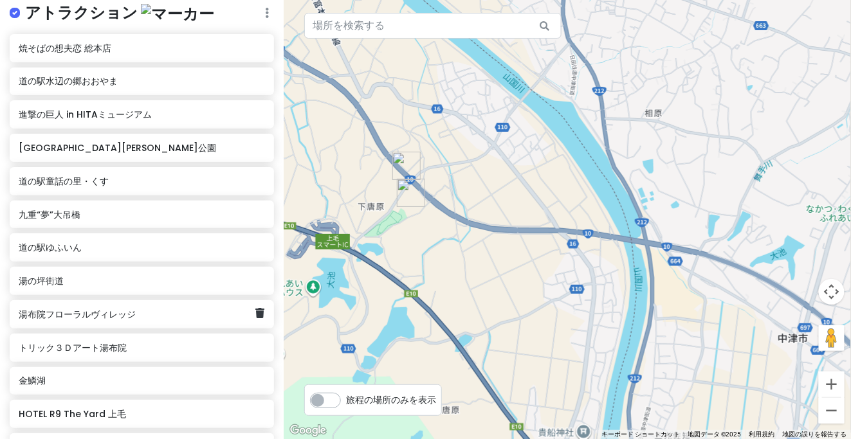
scroll to position [273, 0]
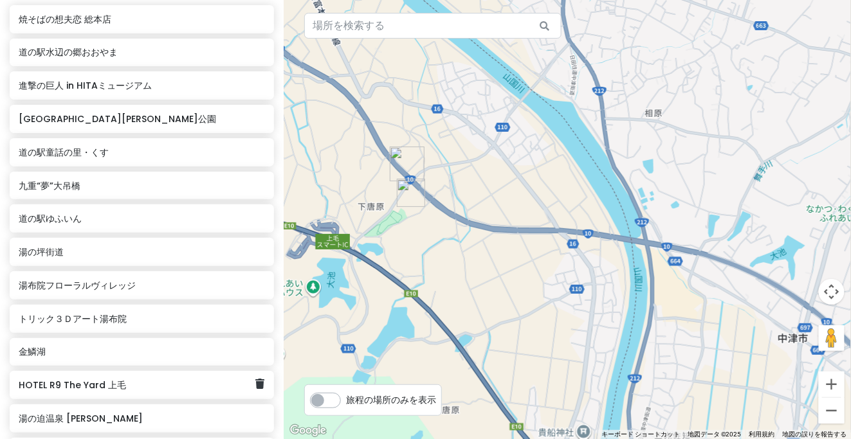
click at [102, 379] on font "HOTEL R9 The Yard 上毛" at bounding box center [72, 385] width 107 height 13
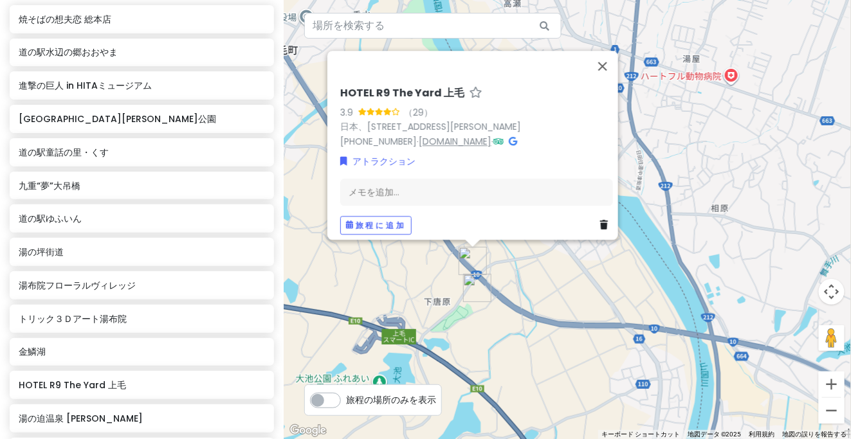
click at [435, 135] on font "[DOMAIN_NAME]" at bounding box center [455, 141] width 73 height 13
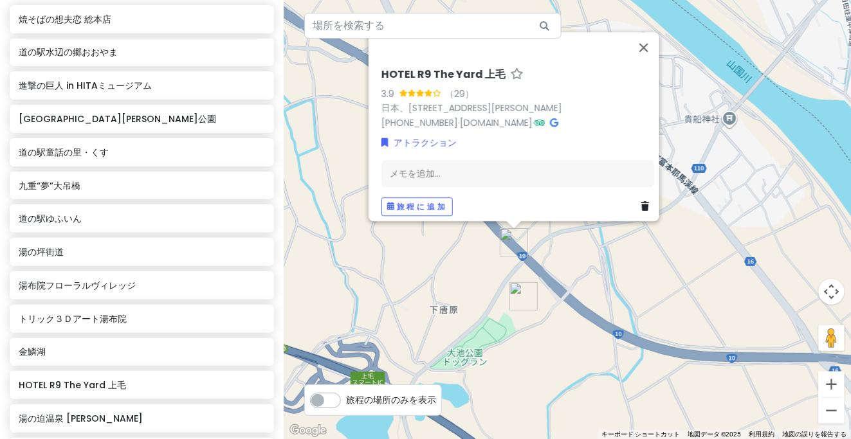
drag, startPoint x: 499, startPoint y: 290, endPoint x: 576, endPoint y: 286, distance: 77.3
click at [576, 286] on div "[GEOGRAPHIC_DATA] 上毛 3.9 （29） 日本、[STREET_ADDRESS][PERSON_NAME] [PHONE_NUMBER] ·…" at bounding box center [568, 219] width 568 height 439
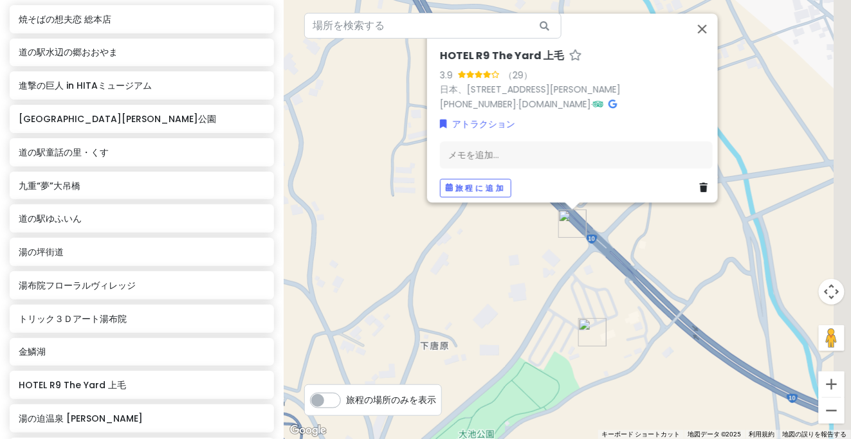
drag, startPoint x: 608, startPoint y: 249, endPoint x: 524, endPoint y: 265, distance: 85.8
click at [524, 265] on div "[GEOGRAPHIC_DATA] 上毛 3.9 （29） 日本、[STREET_ADDRESS][PERSON_NAME] [PHONE_NUMBER] ·…" at bounding box center [568, 219] width 568 height 439
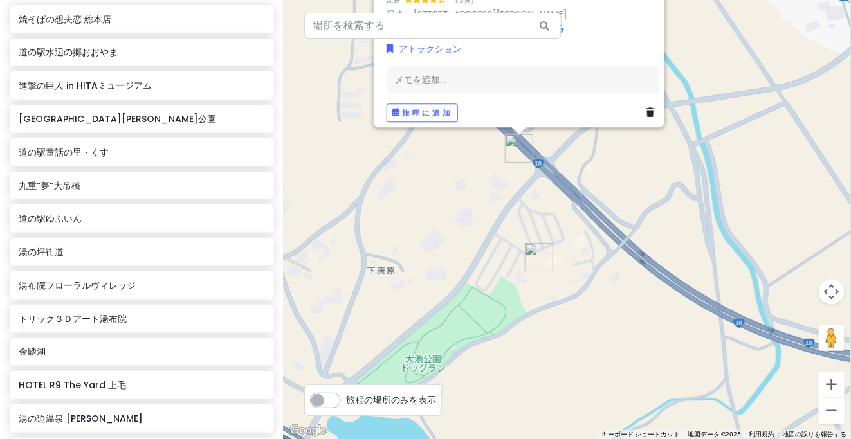
drag, startPoint x: 585, startPoint y: 302, endPoint x: 544, endPoint y: 225, distance: 86.9
click at [541, 225] on div "[GEOGRAPHIC_DATA] 上毛 3.9 （29） 日本、[STREET_ADDRESS][PERSON_NAME] [PHONE_NUMBER] ·…" at bounding box center [568, 219] width 568 height 439
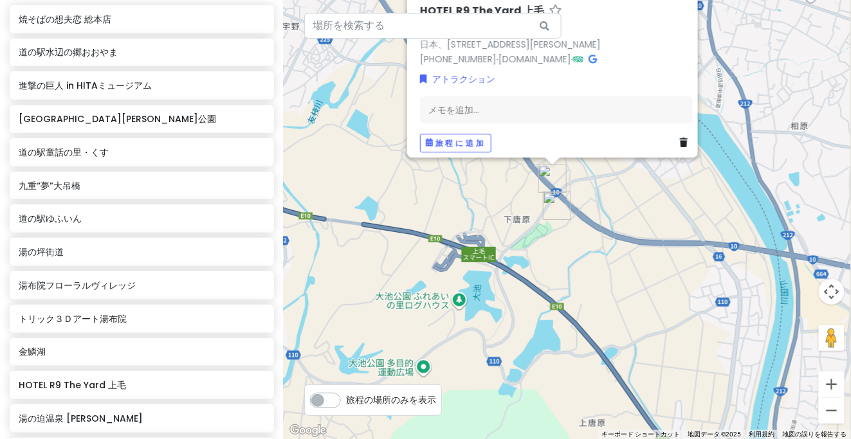
drag, startPoint x: 573, startPoint y: 229, endPoint x: 577, endPoint y: 242, distance: 13.6
click at [577, 242] on div "[GEOGRAPHIC_DATA] 上毛 3.9 （29） 日本、[STREET_ADDRESS][PERSON_NAME] [PHONE_NUMBER] ·…" at bounding box center [568, 219] width 568 height 439
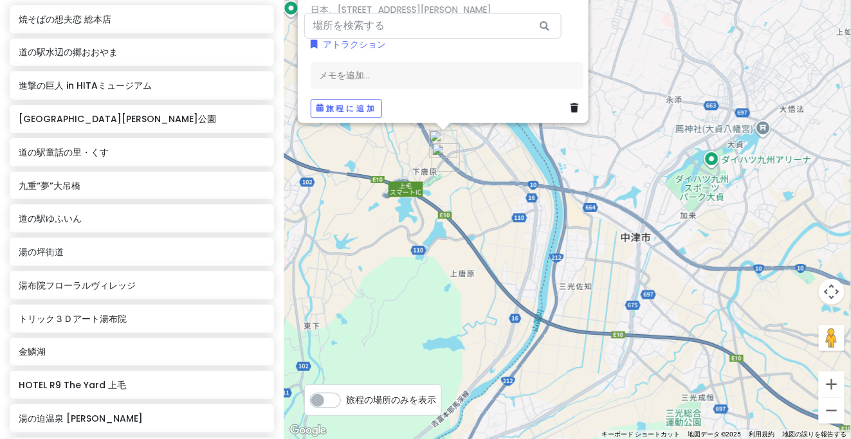
drag, startPoint x: 509, startPoint y: 205, endPoint x: 470, endPoint y: 264, distance: 71.6
click at [470, 264] on div "[GEOGRAPHIC_DATA] 上毛 3.9 （29） 日本、[STREET_ADDRESS][PERSON_NAME] [PHONE_NUMBER] ·…" at bounding box center [568, 219] width 568 height 439
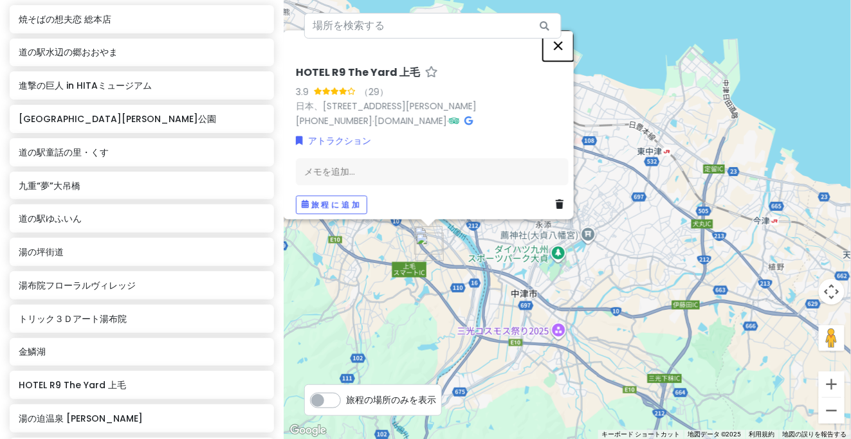
click at [562, 39] on button "閉じる" at bounding box center [558, 45] width 31 height 31
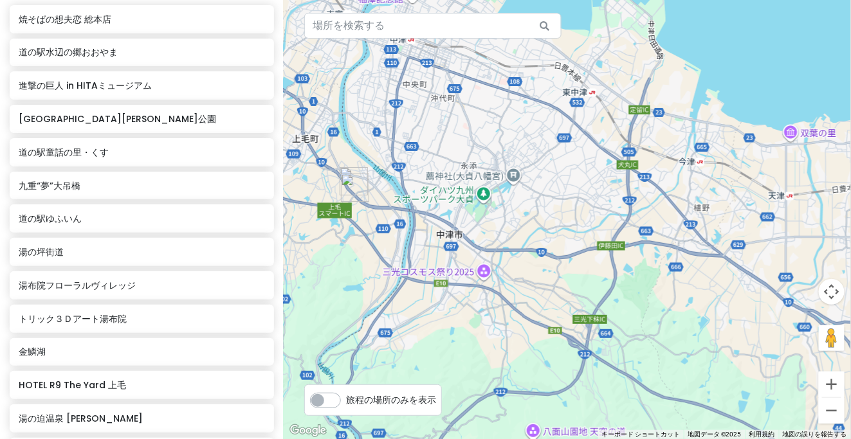
drag, startPoint x: 492, startPoint y: 182, endPoint x: 450, endPoint y: 154, distance: 51.0
click at [450, 150] on div at bounding box center [568, 219] width 568 height 439
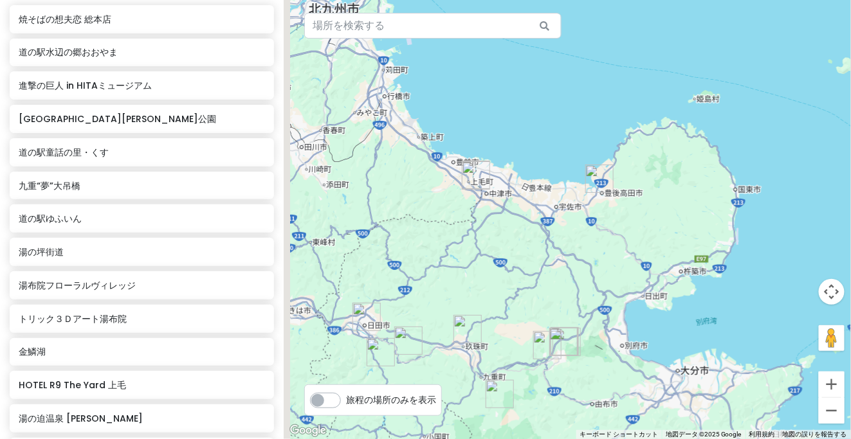
drag, startPoint x: 461, startPoint y: 212, endPoint x: 480, endPoint y: 237, distance: 31.7
click at [479, 254] on div at bounding box center [568, 219] width 568 height 439
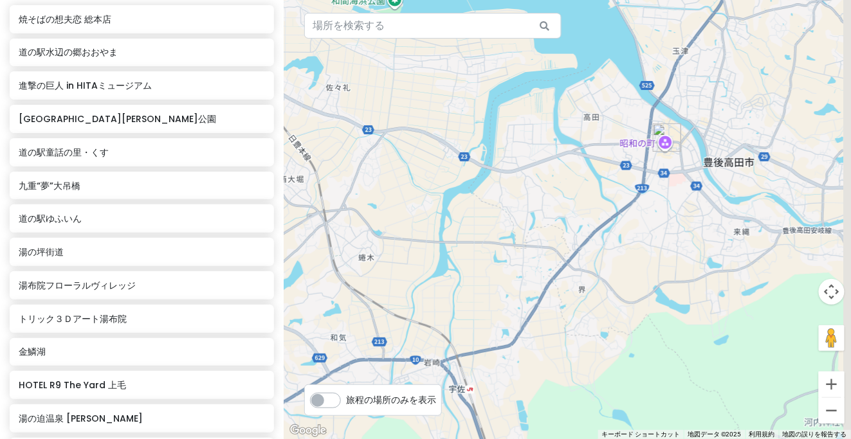
drag, startPoint x: 680, startPoint y: 192, endPoint x: 645, endPoint y: 239, distance: 58.0
click at [647, 245] on div at bounding box center [568, 219] width 568 height 439
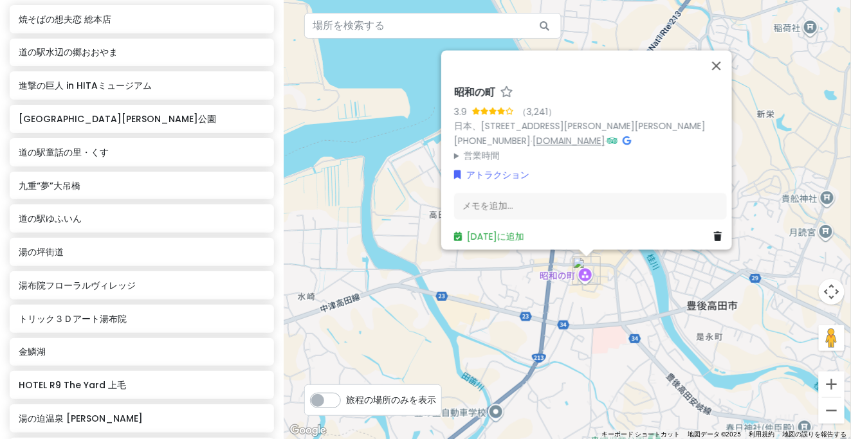
click at [569, 134] on font "[DOMAIN_NAME]" at bounding box center [569, 140] width 73 height 13
click at [724, 59] on button "閉じる" at bounding box center [716, 65] width 31 height 31
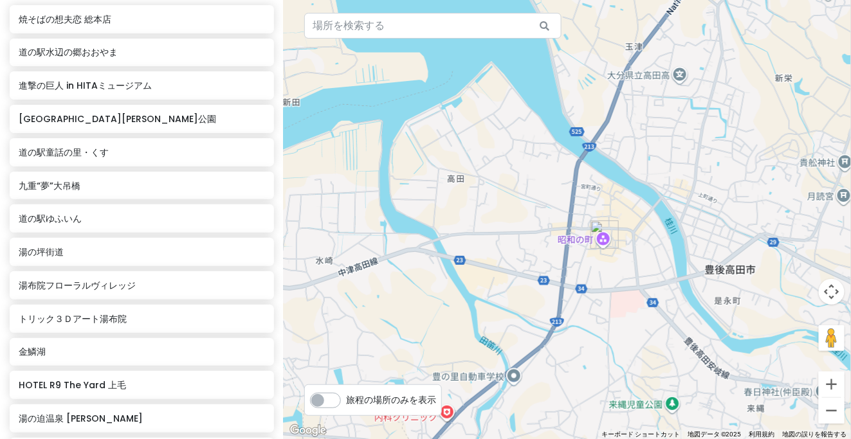
drag, startPoint x: 639, startPoint y: 275, endPoint x: 660, endPoint y: 210, distance: 68.2
click at [660, 211] on div at bounding box center [568, 219] width 568 height 439
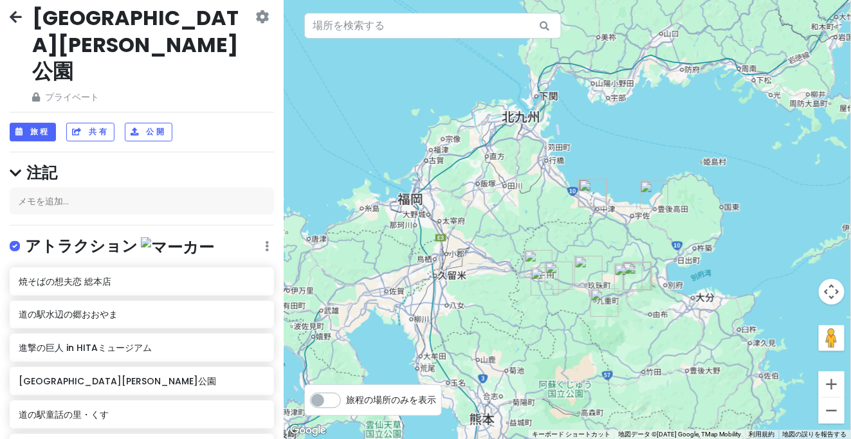
scroll to position [0, 0]
